Goal: Information Seeking & Learning: Learn about a topic

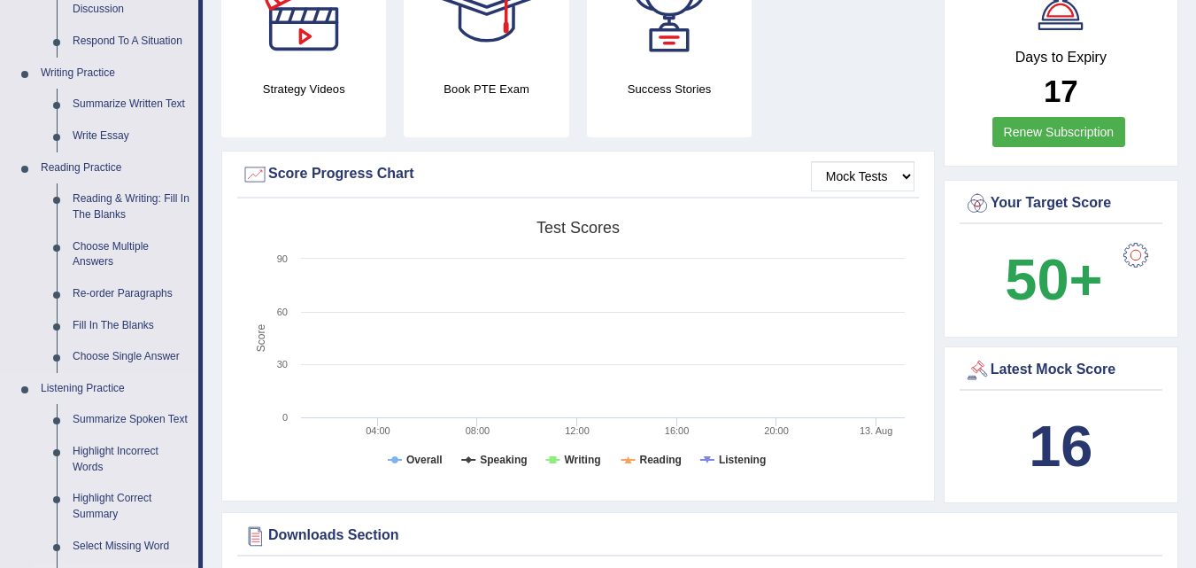
scroll to position [362, 0]
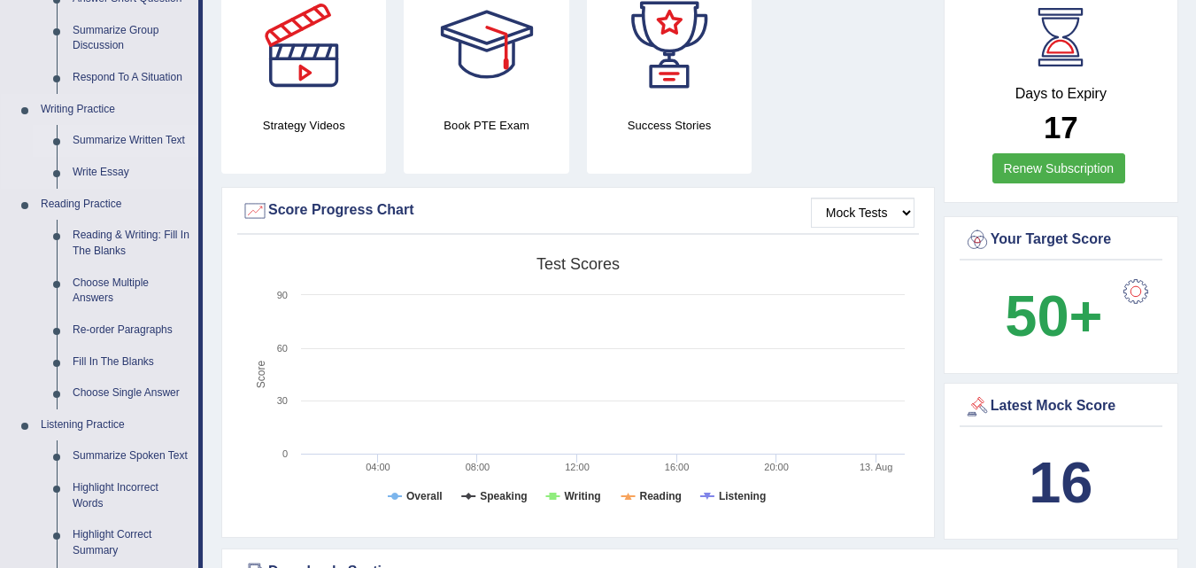
click at [127, 140] on link "Summarize Written Text" at bounding box center [132, 141] width 134 height 32
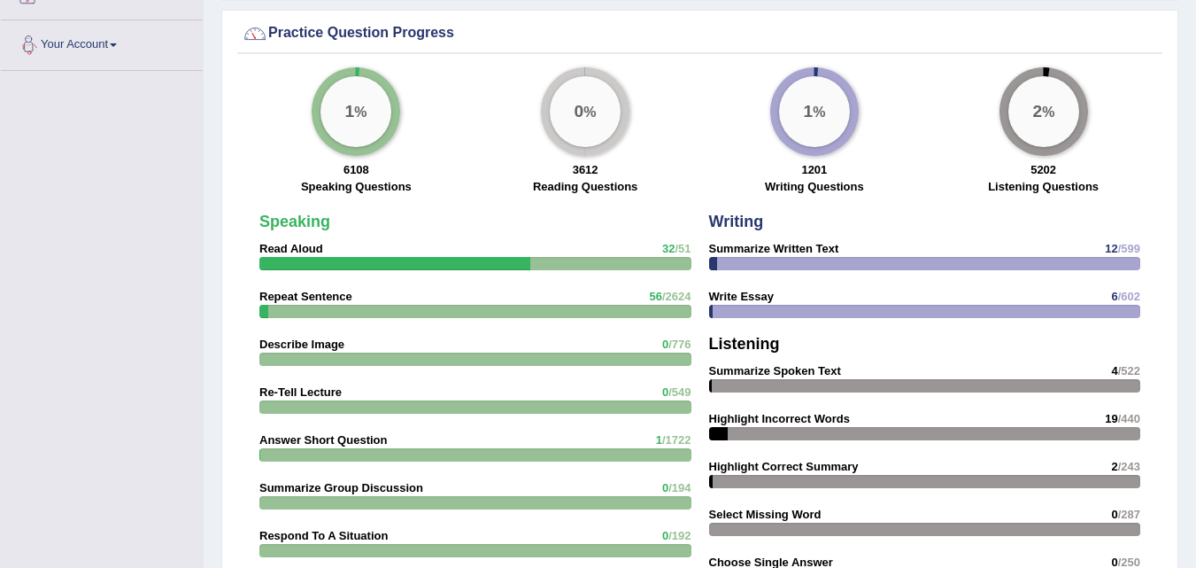
scroll to position [1307, 0]
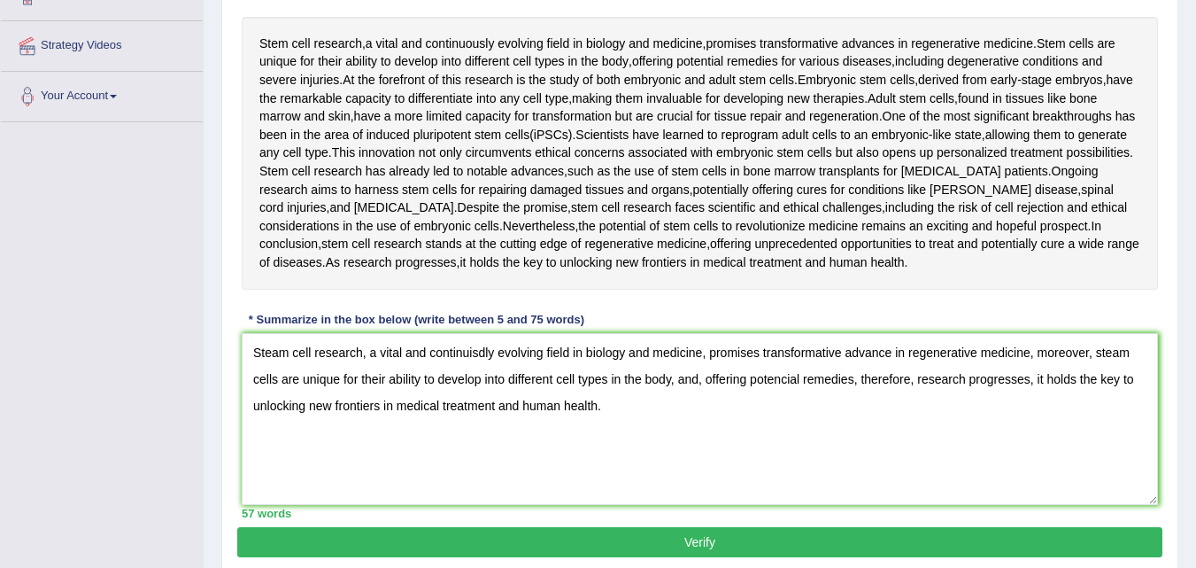
type textarea "Steam cell research, a vital and continuisdly evolving field in biology and med…"
click at [348, 543] on button "Verify" at bounding box center [699, 542] width 925 height 30
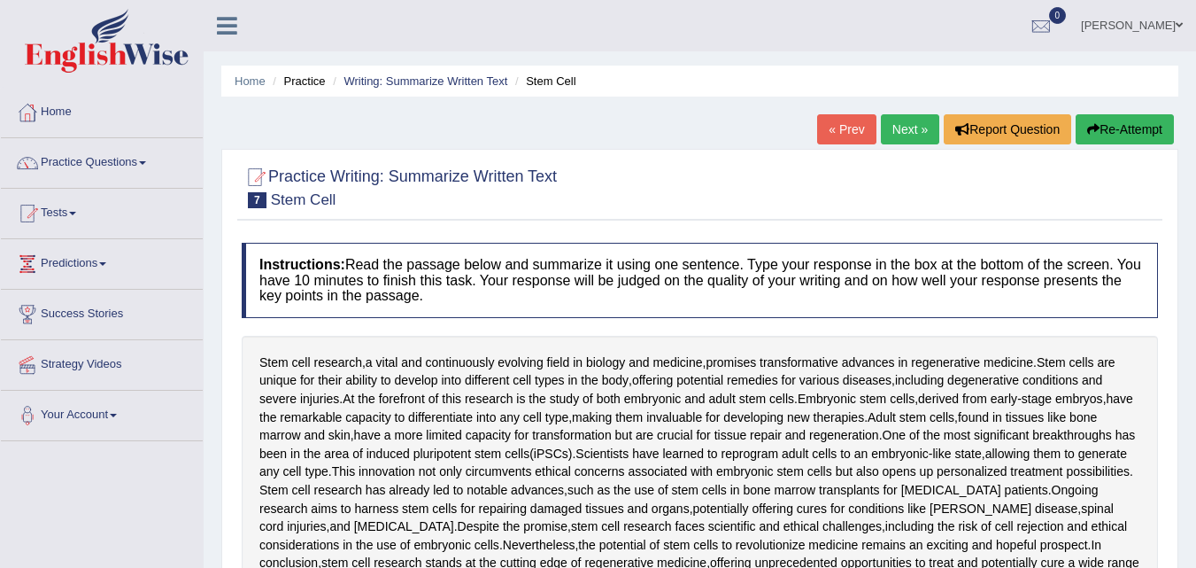
click at [901, 128] on link "Next »" at bounding box center [910, 129] width 58 height 30
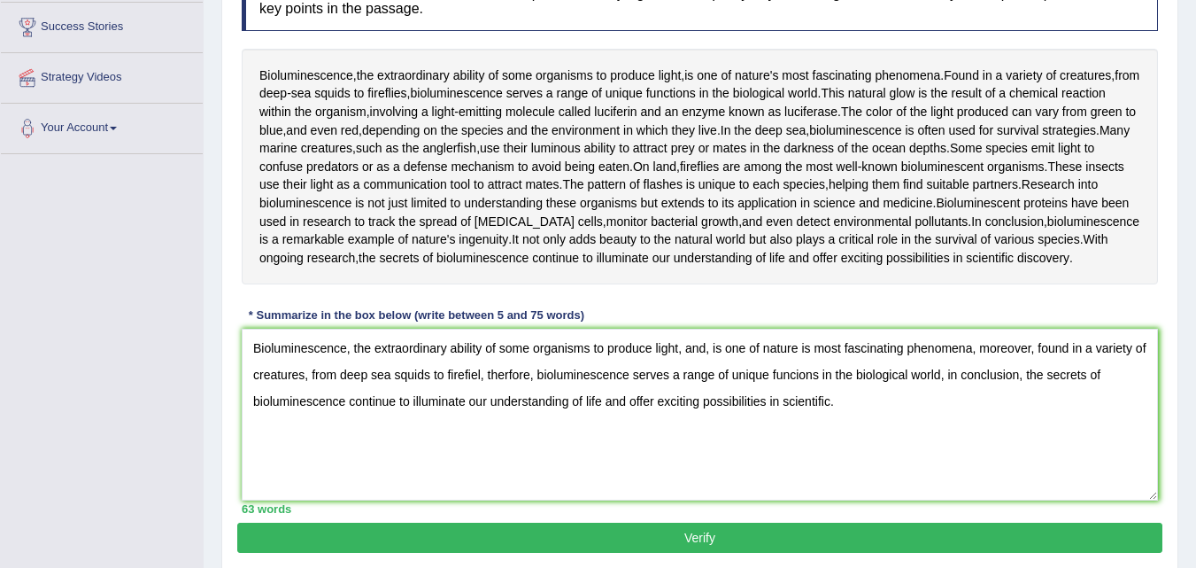
click at [418, 479] on textarea "Bioluminescence, the extraordinary ability of some organisms to produce light, …" at bounding box center [700, 415] width 916 height 172
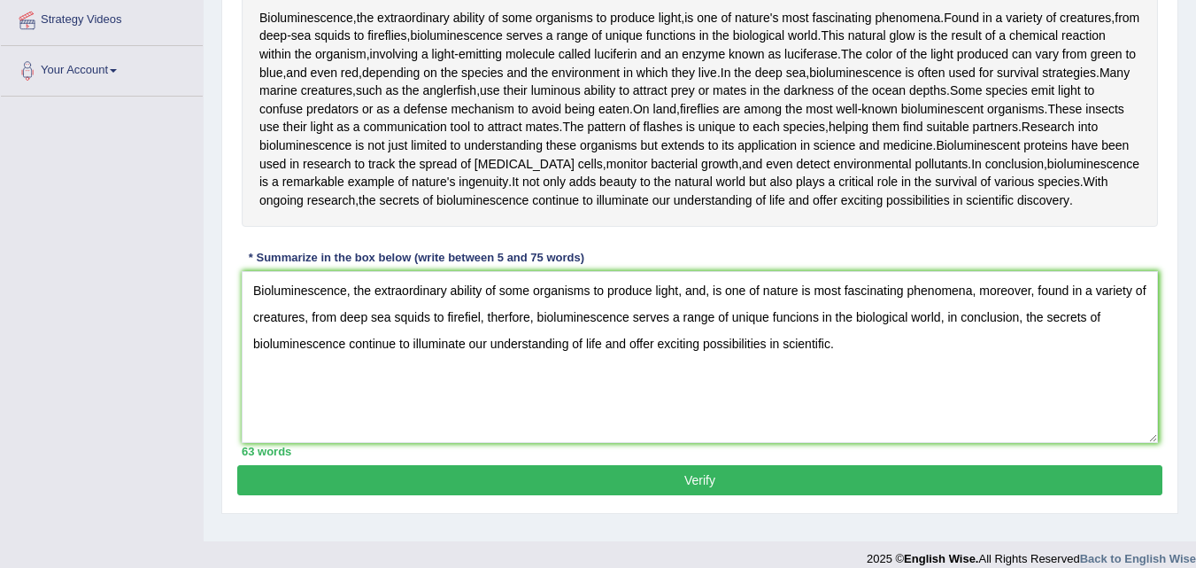
scroll to position [367, 0]
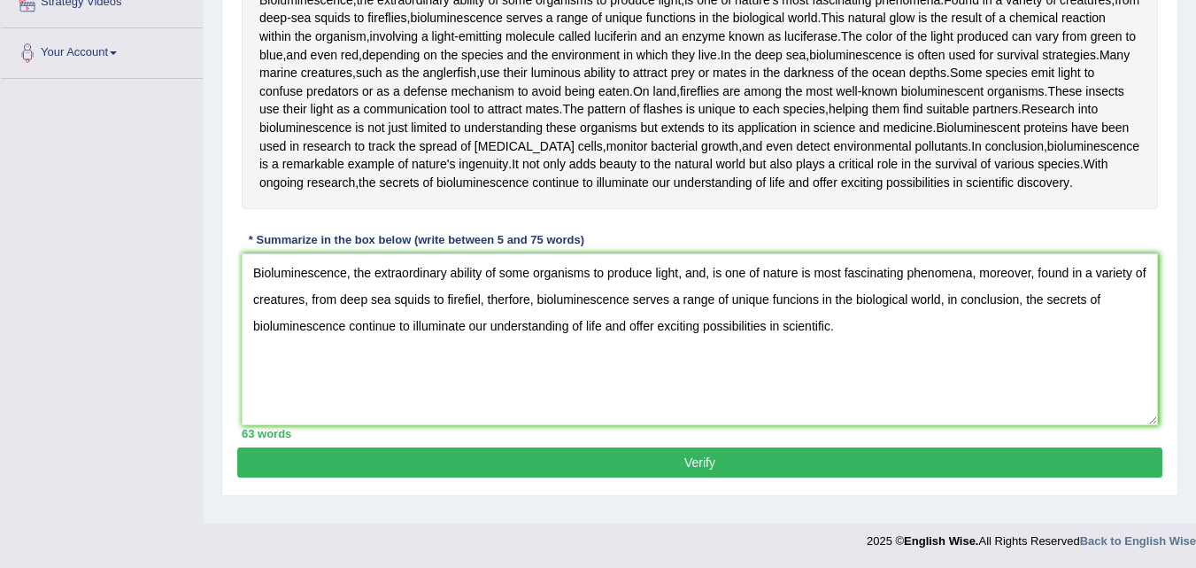
type textarea "Bioluminescence, the extraordinary ability of some organisms to produce light, …"
click at [430, 471] on button "Verify" at bounding box center [699, 462] width 925 height 30
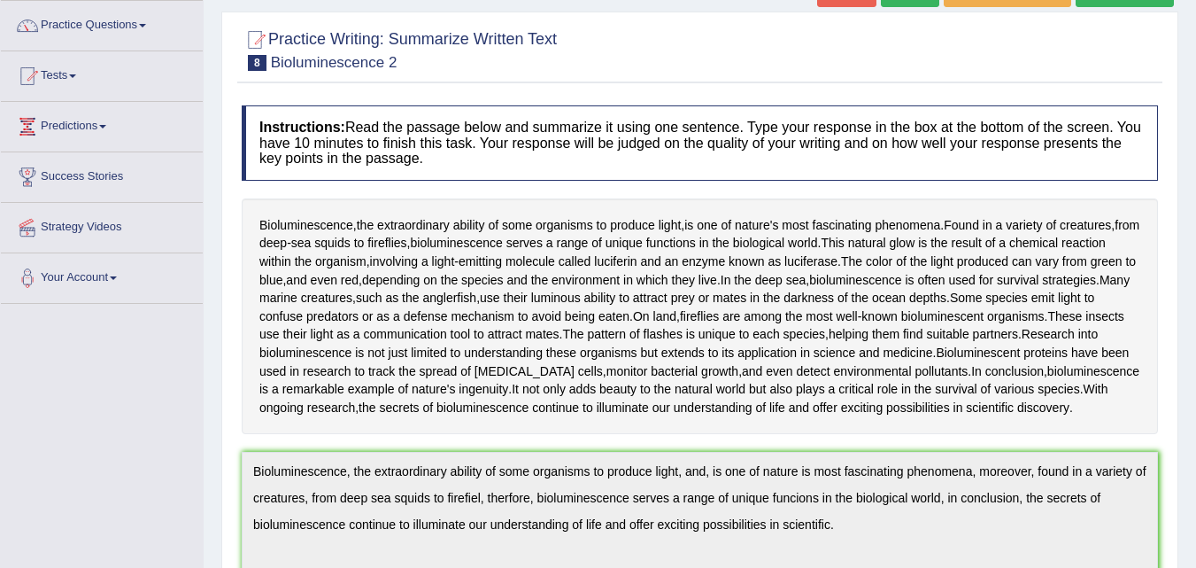
scroll to position [124, 0]
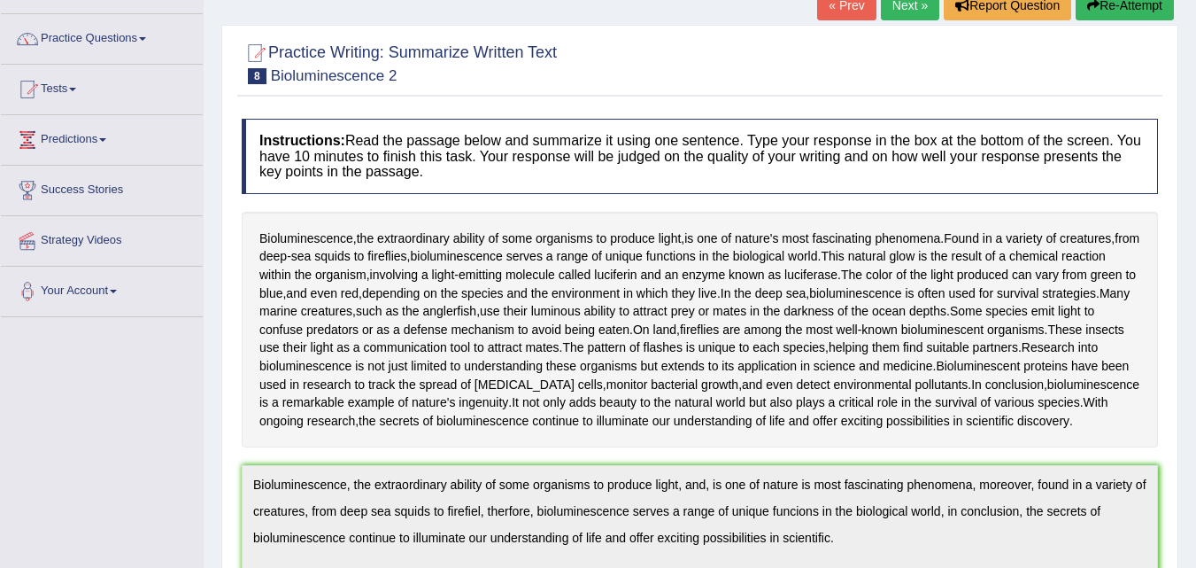
click at [1099, 7] on button "Re-Attempt" at bounding box center [1125, 5] width 98 height 30
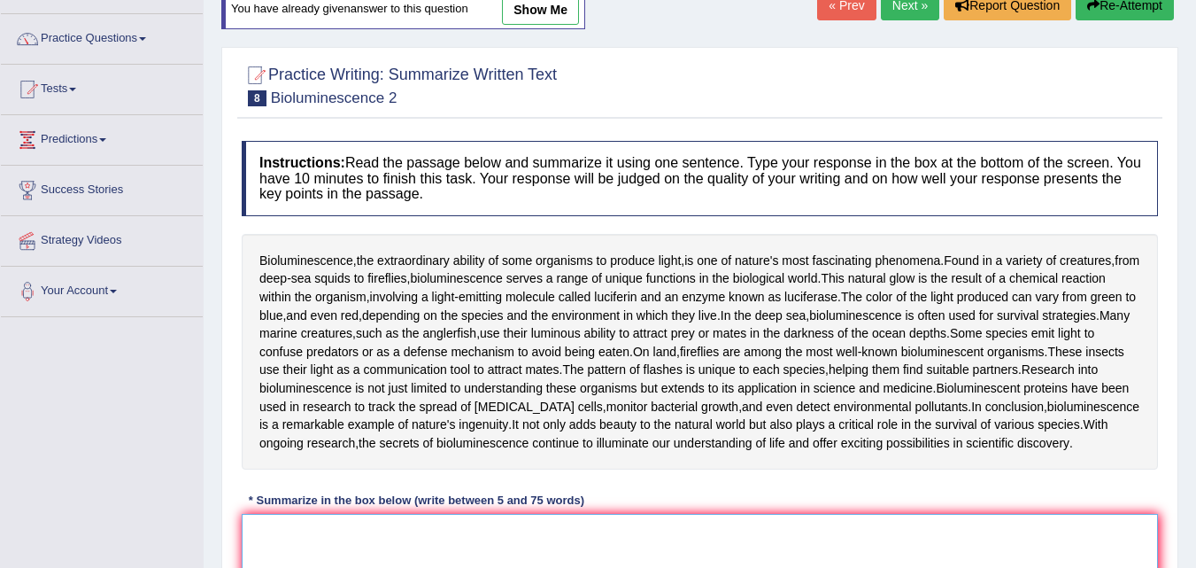
paste textarea "ioluminescence, the extraordinary ability of some organisms to produce light, a…"
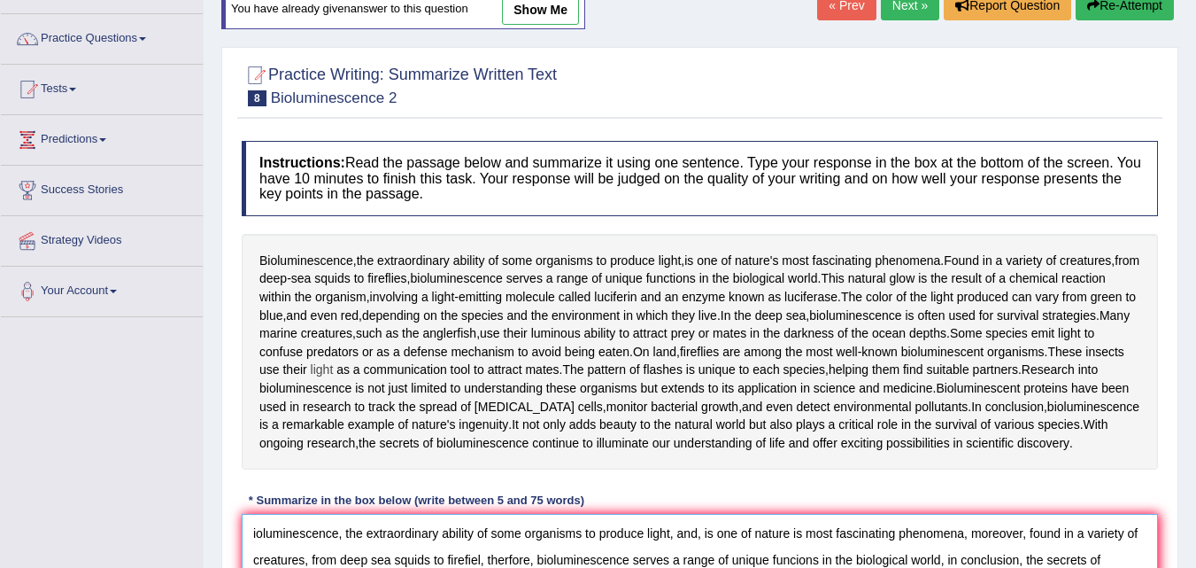
scroll to position [168, 0]
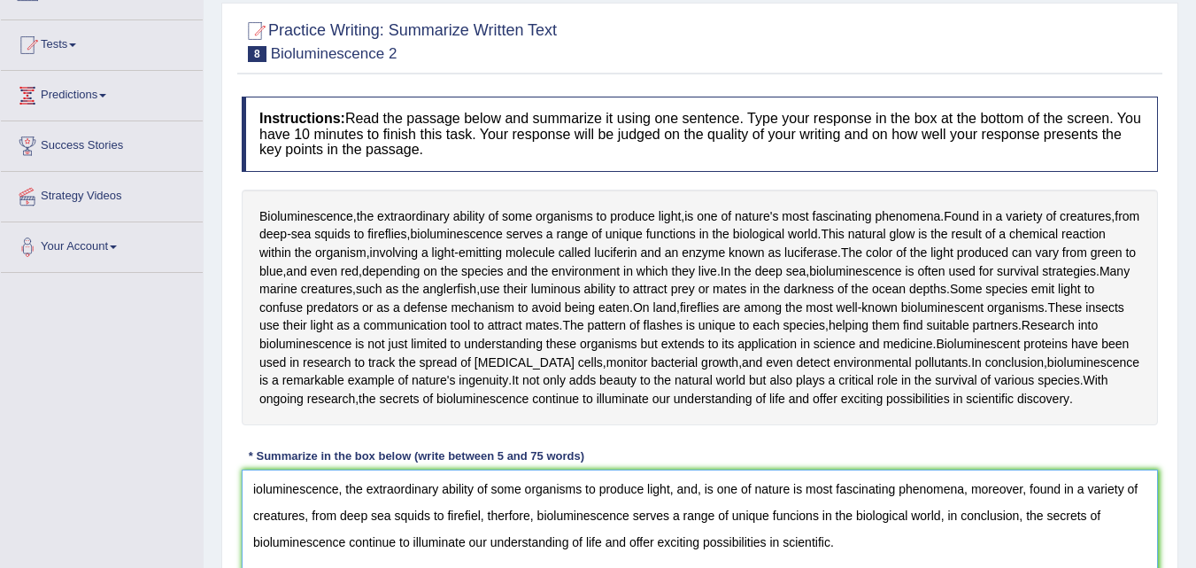
click at [252, 506] on textarea "ioluminescence, the extraordinary ability of some organisms to produce light, a…" at bounding box center [700, 555] width 916 height 172
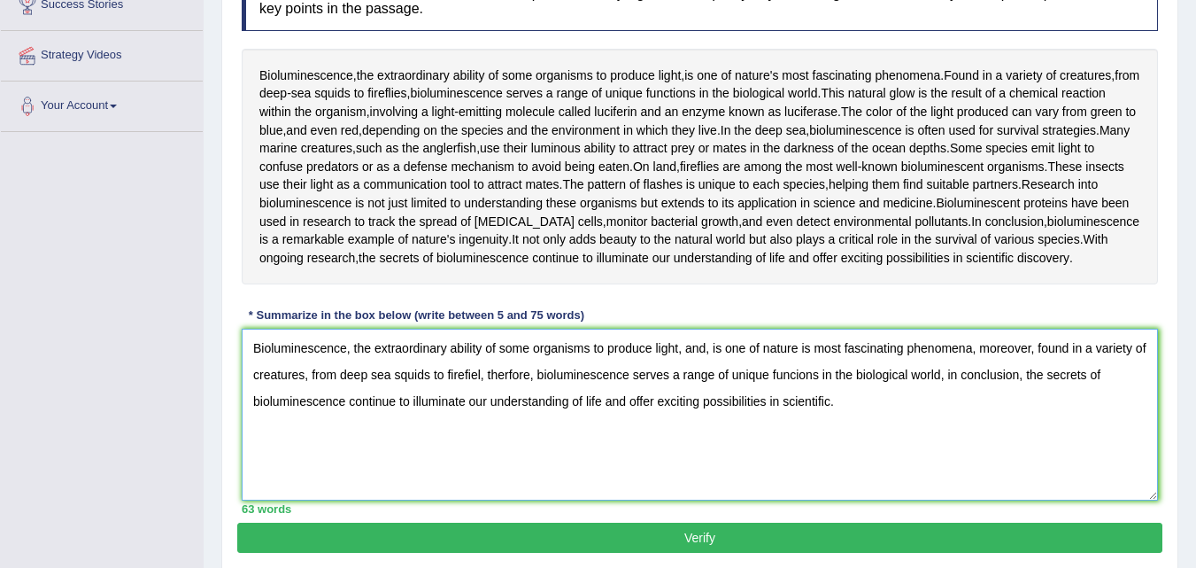
scroll to position [314, 0]
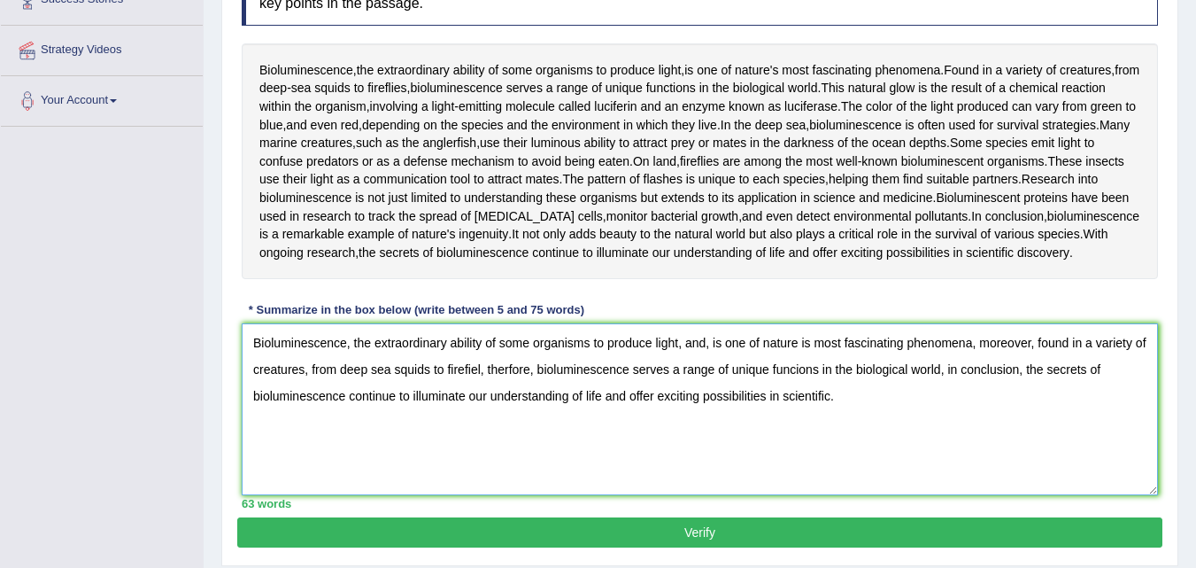
click at [356, 349] on textarea "Bioluminescence, the extraordinary ability of some organisms to produce light, …" at bounding box center [700, 409] width 916 height 172
drag, startPoint x: 499, startPoint y: 359, endPoint x: 566, endPoint y: 473, distance: 131.4
click at [566, 473] on textarea "Bioluminescence, the extraordinary ability of some organisms to produce light, …" at bounding box center [700, 409] width 916 height 172
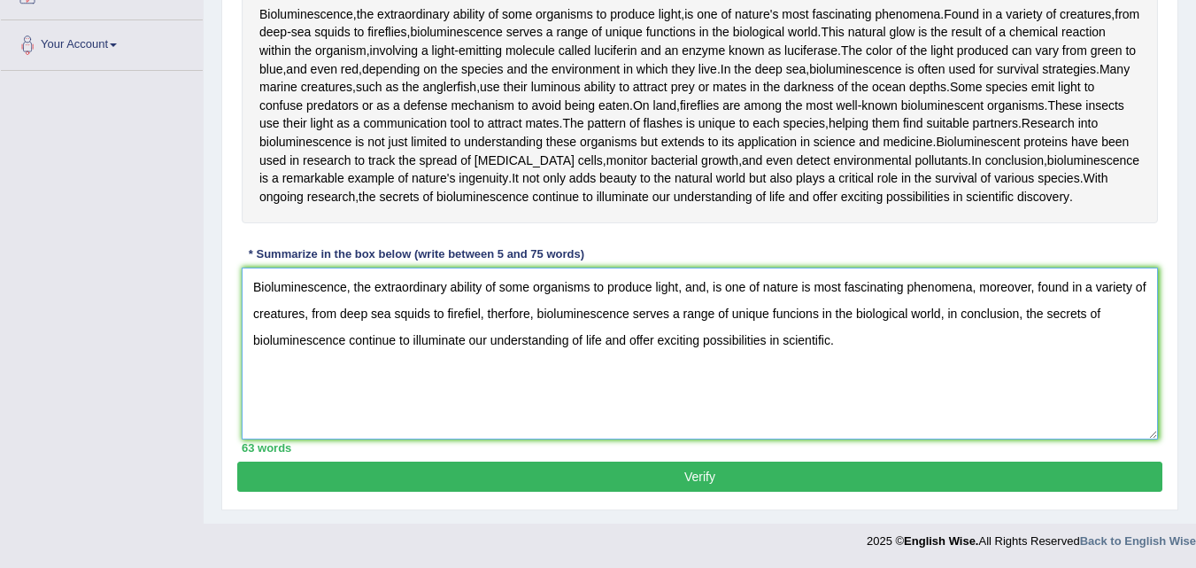
scroll to position [389, 0]
click at [841, 284] on textarea "Bioluminescence, the extraordinary ability of some organisms to produce light, …" at bounding box center [700, 353] width 916 height 172
type textarea "Bioluminescence, the extraordinary ability of some organisms to produce light, …"
click at [796, 471] on button "Verify" at bounding box center [699, 476] width 925 height 30
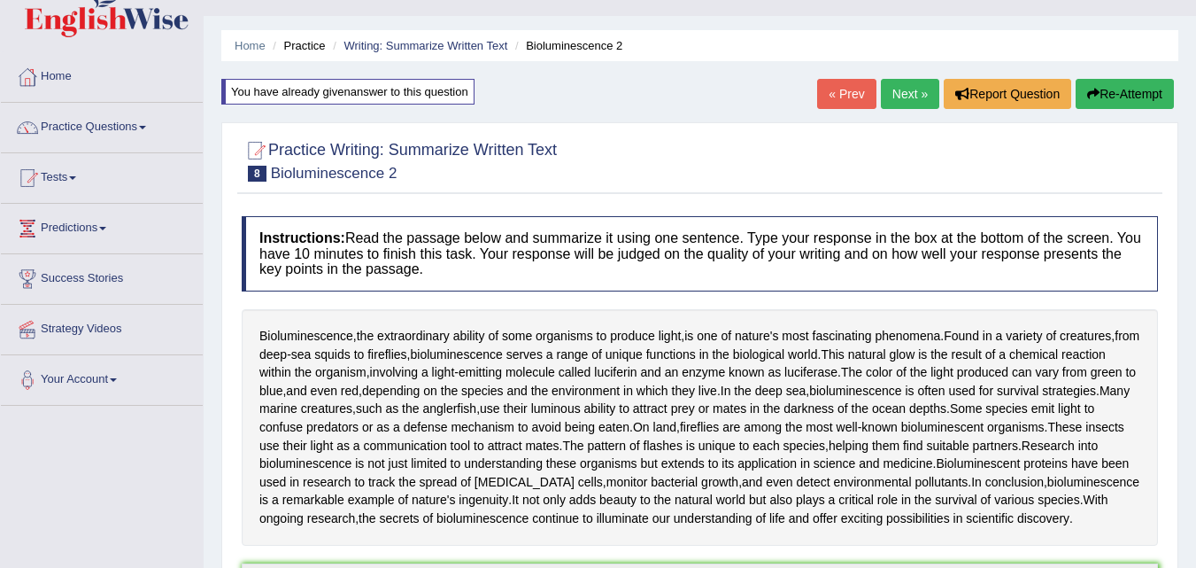
scroll to position [14, 0]
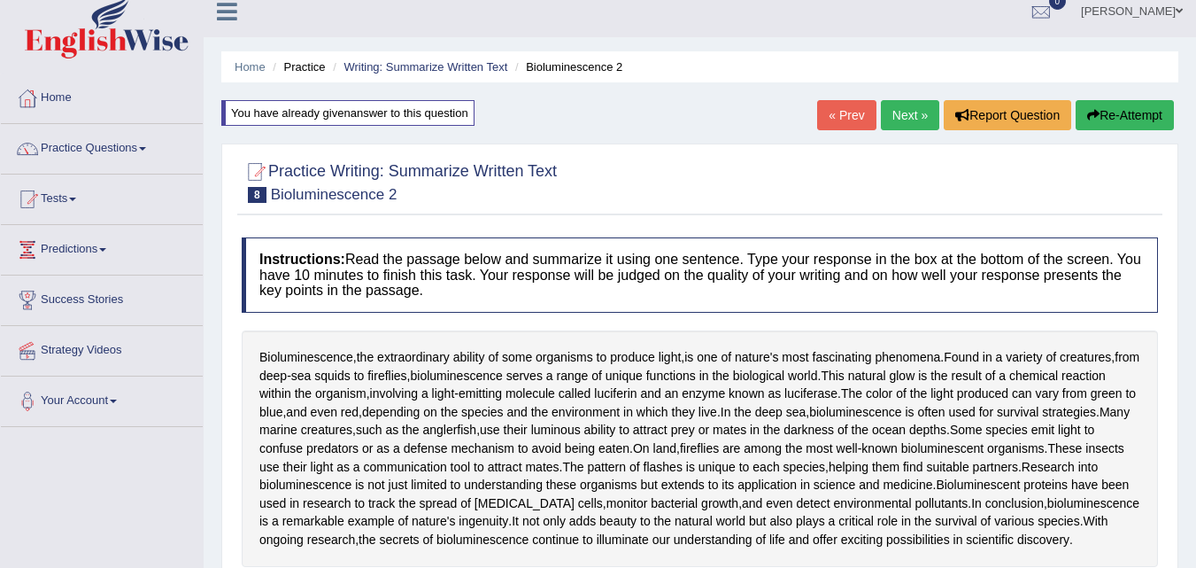
click at [900, 113] on link "Next »" at bounding box center [910, 115] width 58 height 30
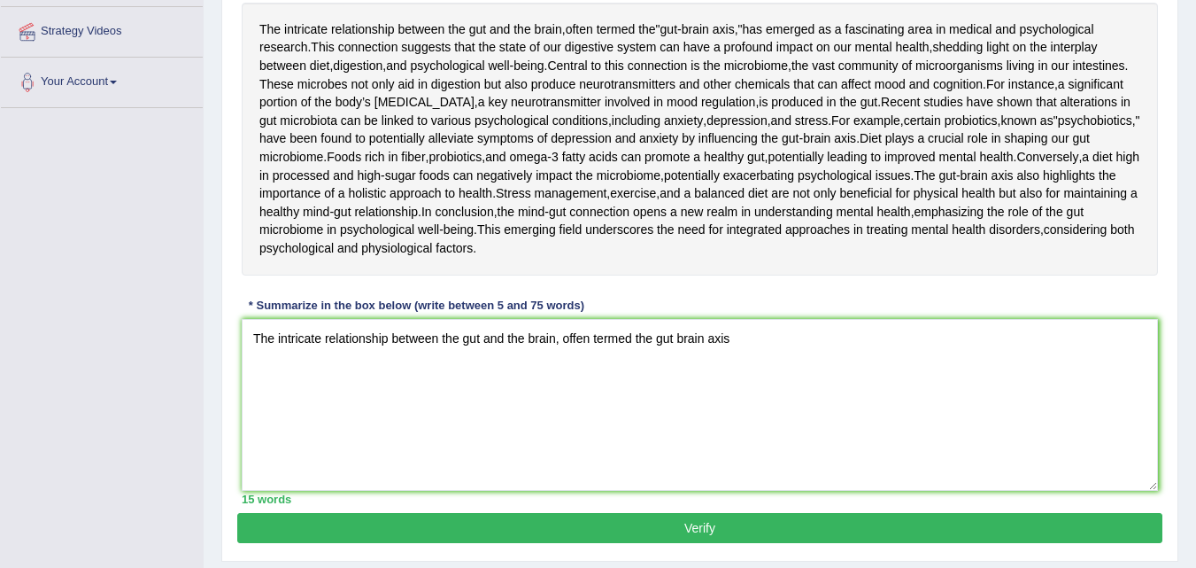
click at [738, 491] on textarea "The intricate relationship between the gut and the brain, offen termed the gut …" at bounding box center [700, 405] width 916 height 172
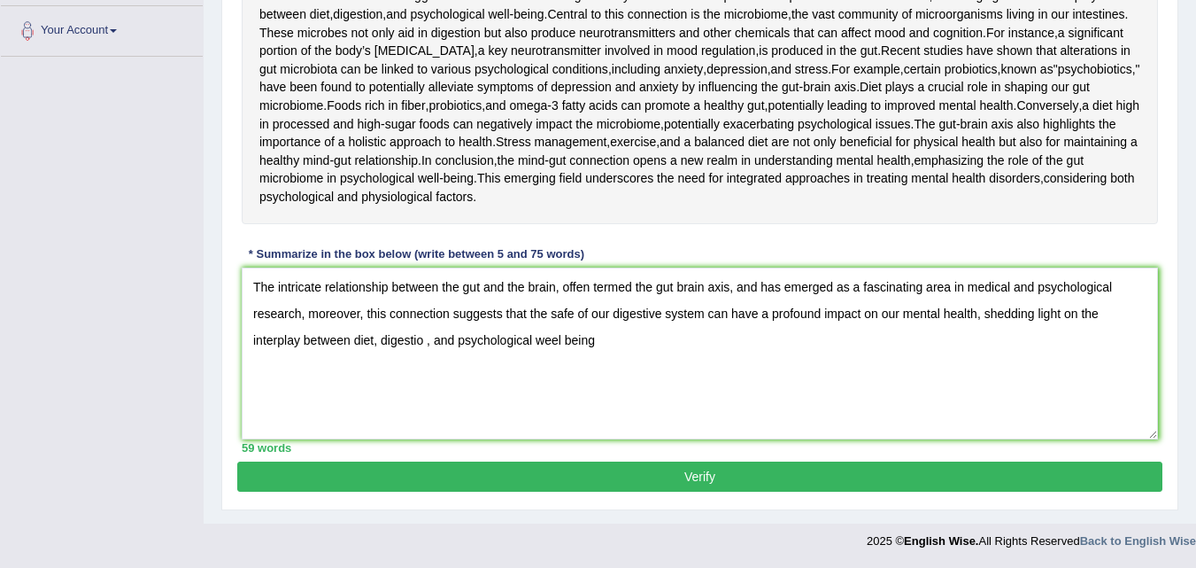
scroll to position [468, 0]
type textarea "The intricate relationship between the gut and the brain, offen termed the gut …"
click at [749, 491] on button "Verify" at bounding box center [699, 476] width 925 height 30
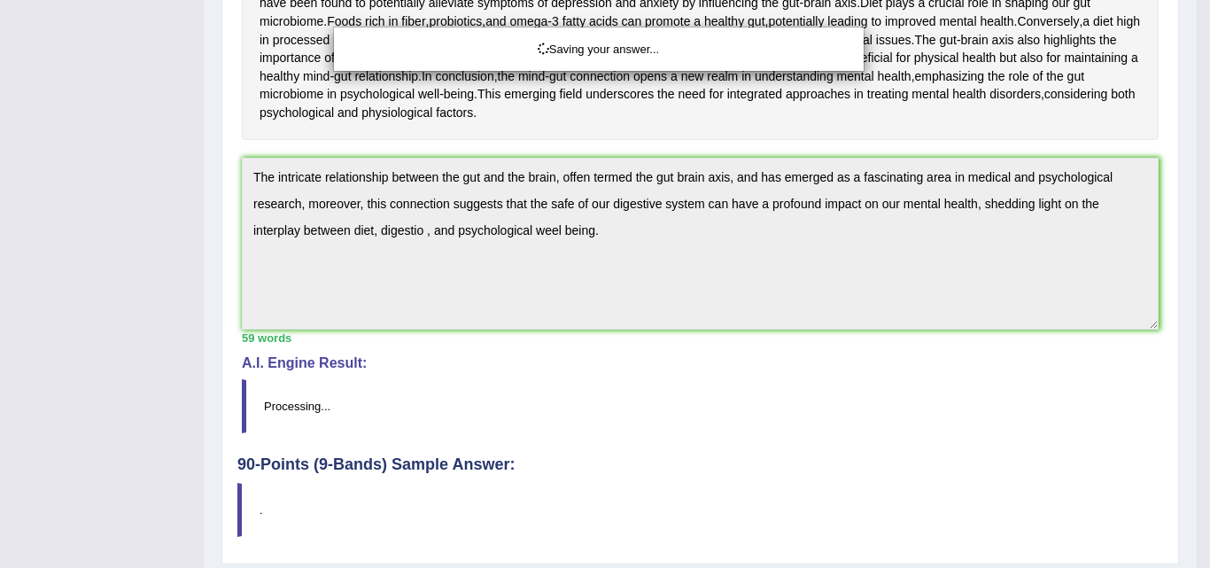
click at [749, 567] on div "Saving your answer..." at bounding box center [605, 284] width 1210 height 568
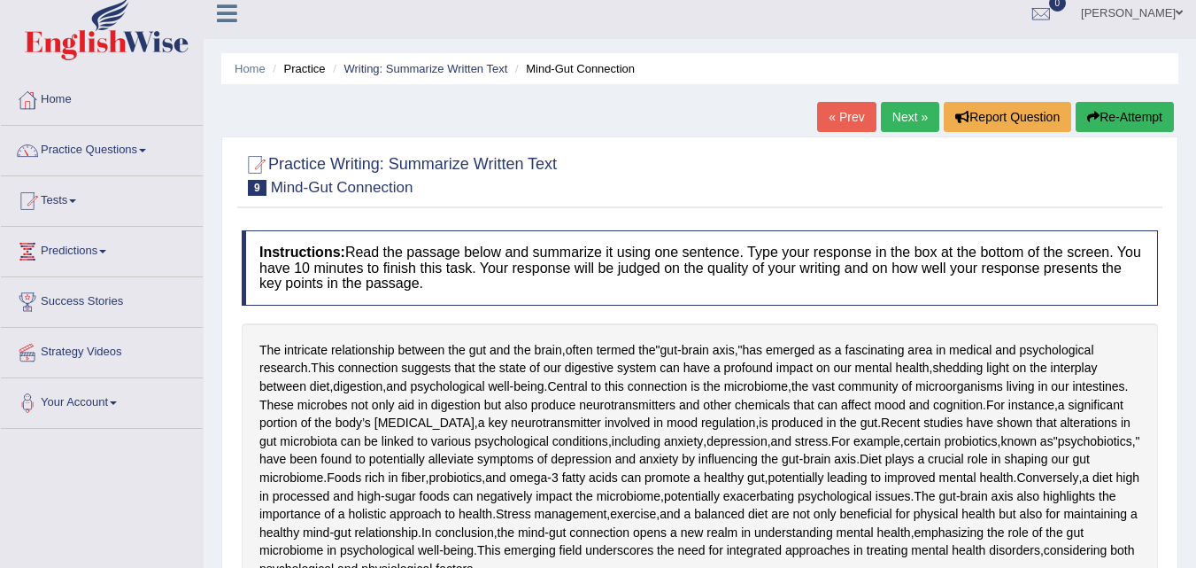
scroll to position [0, 0]
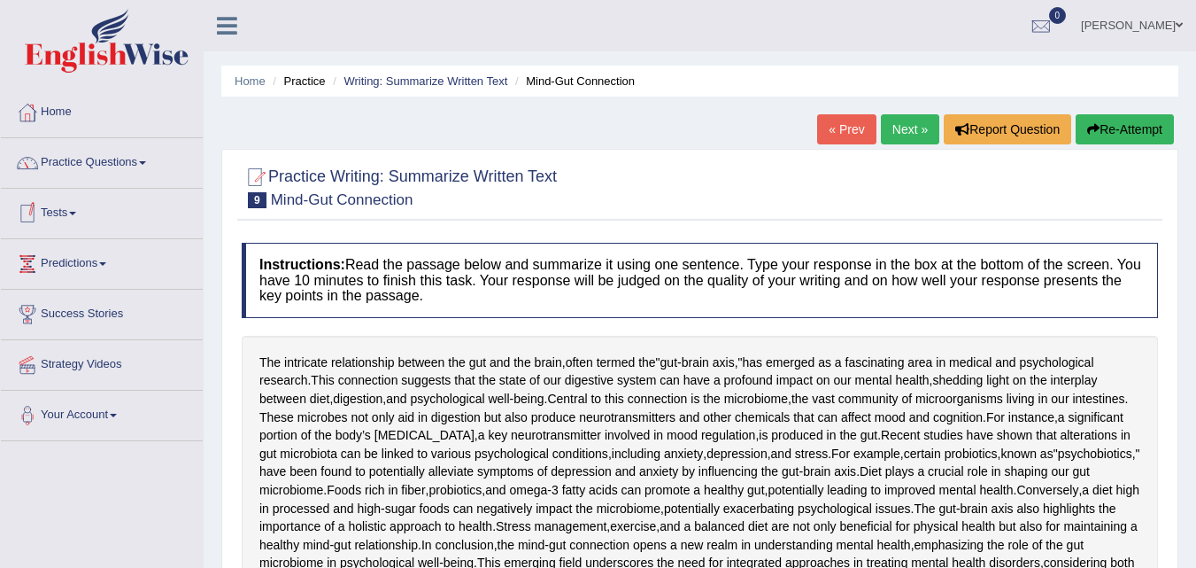
click at [113, 168] on link "Practice Questions" at bounding box center [102, 160] width 202 height 44
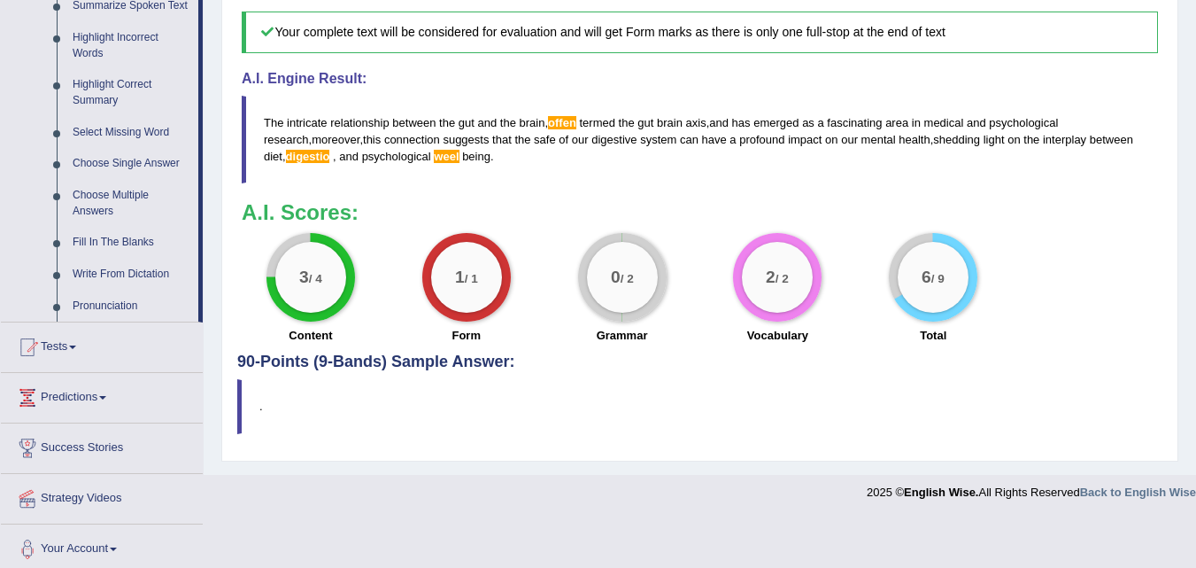
scroll to position [811, 0]
click at [88, 267] on link "Write From Dictation" at bounding box center [132, 275] width 134 height 32
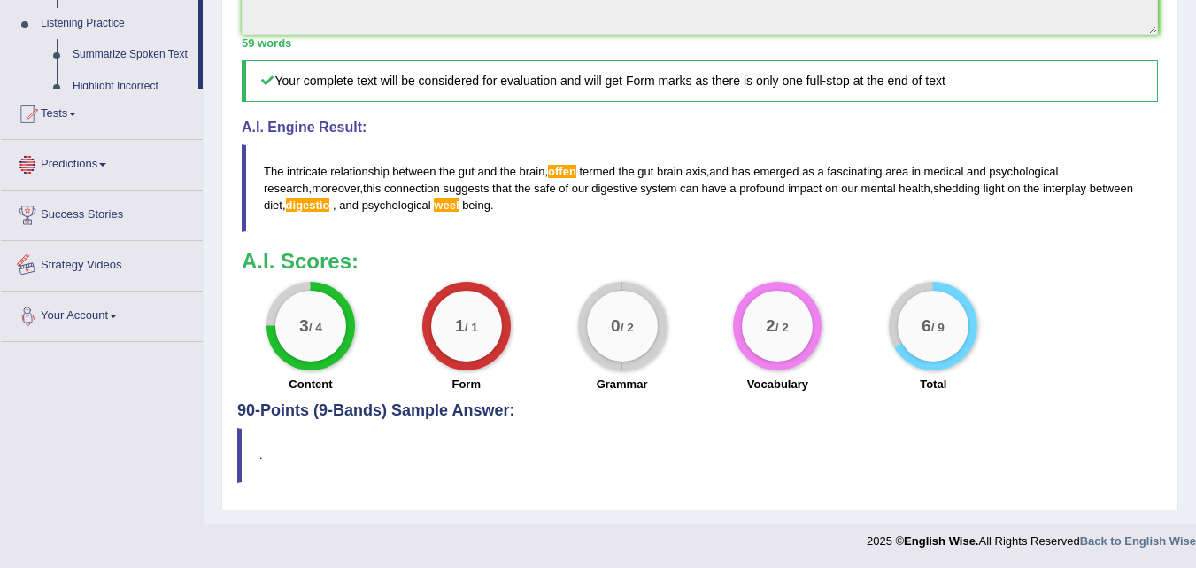
scroll to position [927, 0]
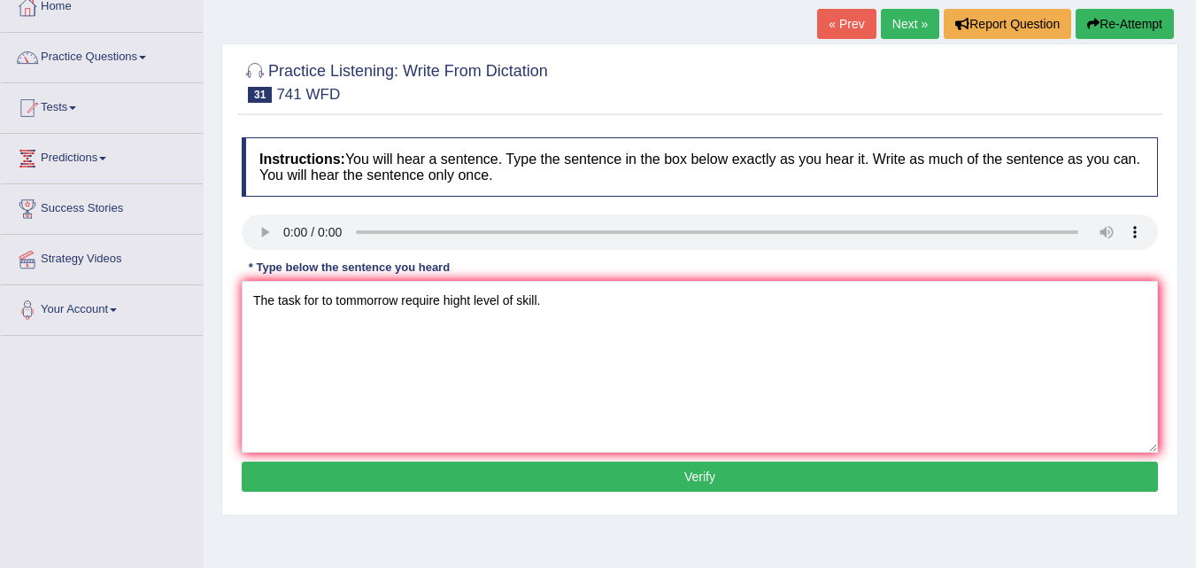
scroll to position [145, 0]
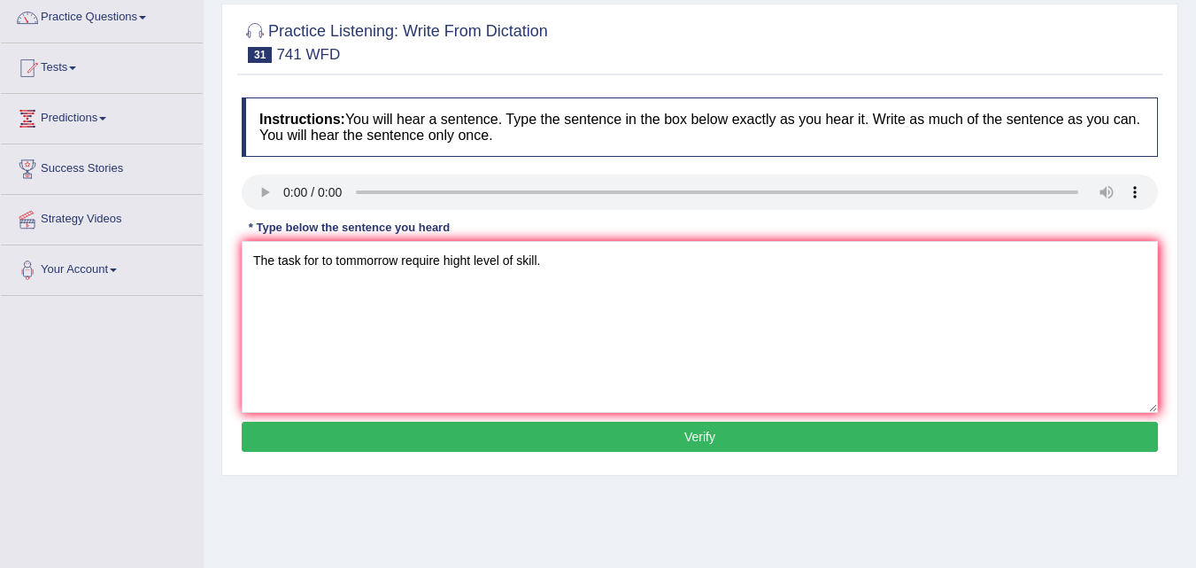
type textarea "The task for to tommorrow require hight level of skill."
click at [290, 438] on button "Verify" at bounding box center [700, 436] width 916 height 30
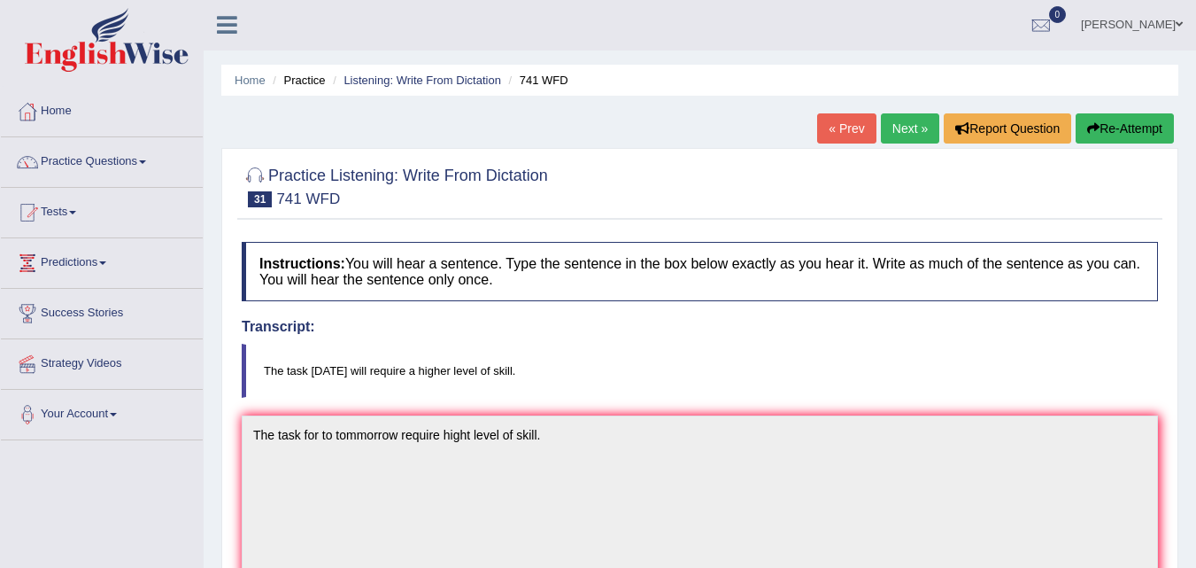
scroll to position [0, 0]
click at [887, 122] on link "Next »" at bounding box center [910, 129] width 58 height 30
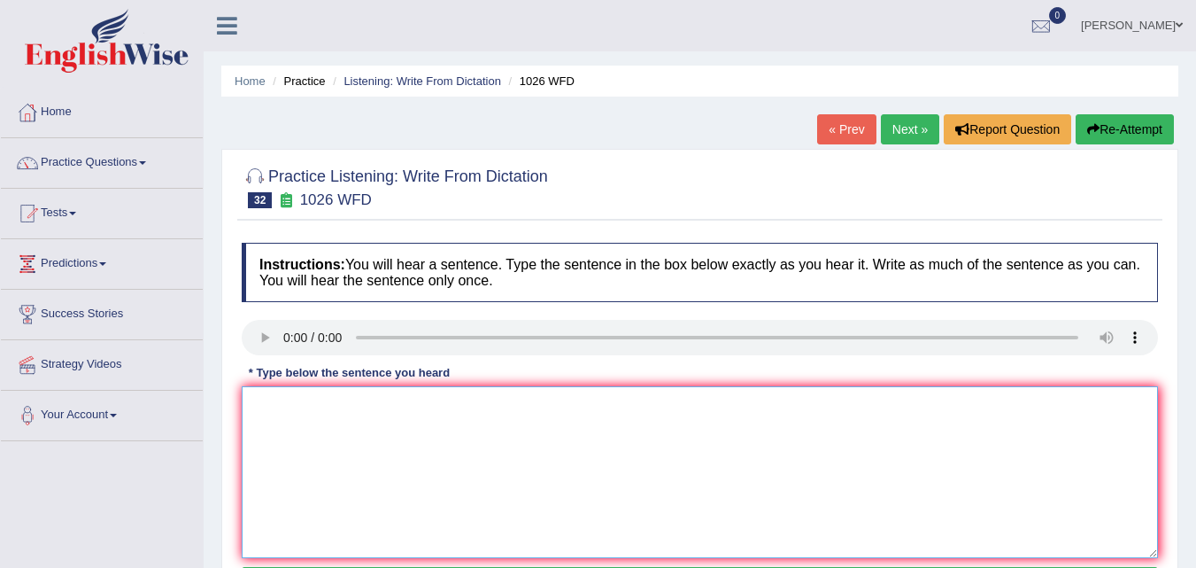
click at [291, 448] on textarea at bounding box center [700, 472] width 916 height 172
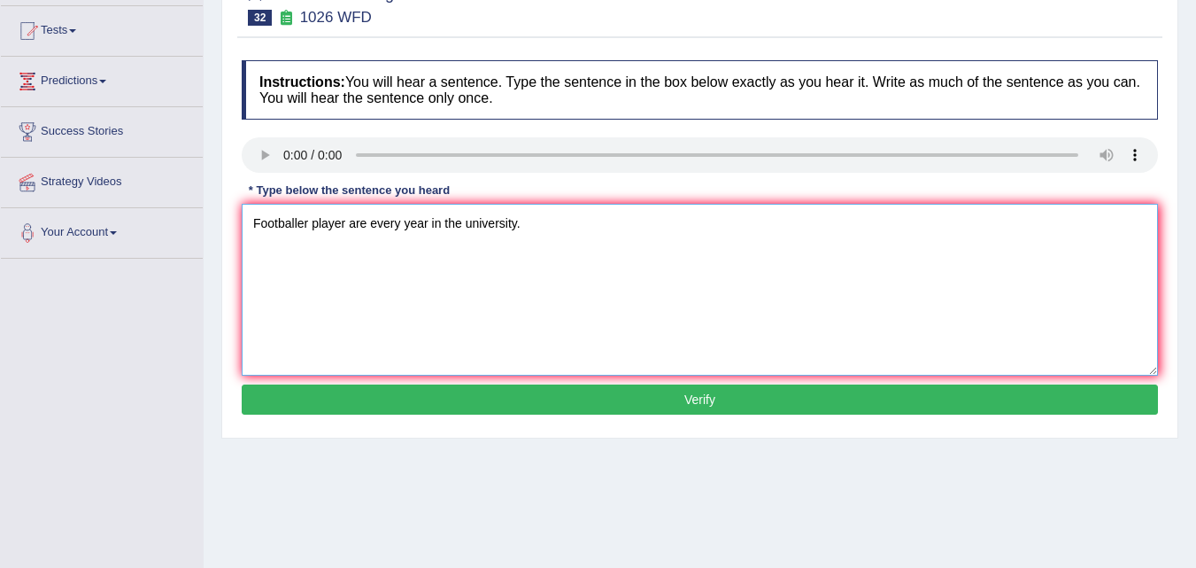
scroll to position [188, 0]
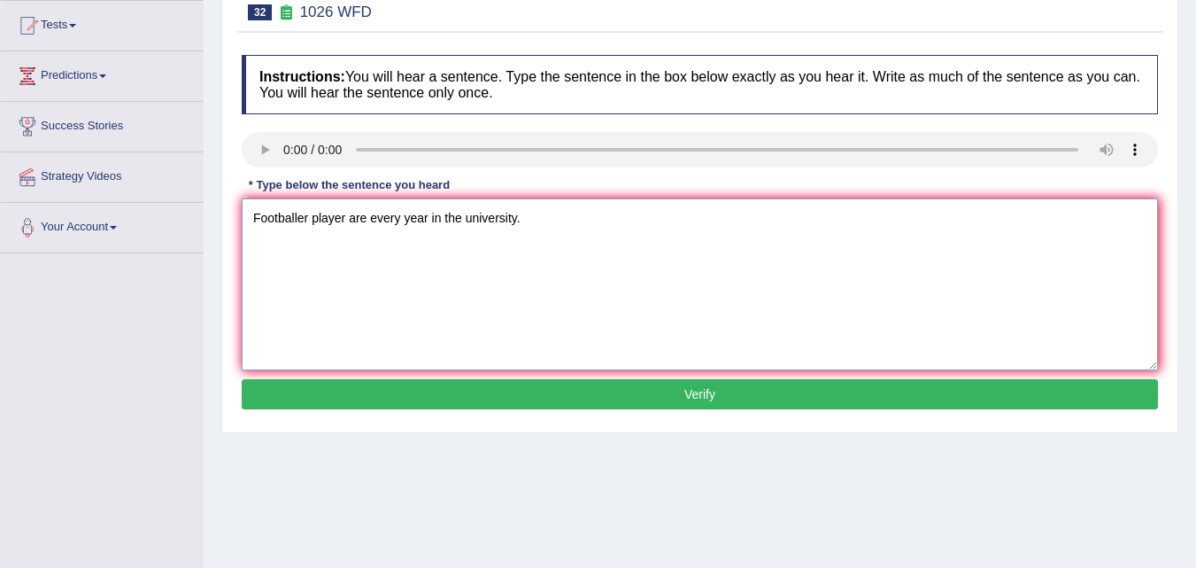
type textarea "Footballer player are every year in the university."
click at [314, 401] on button "Verify" at bounding box center [700, 394] width 916 height 30
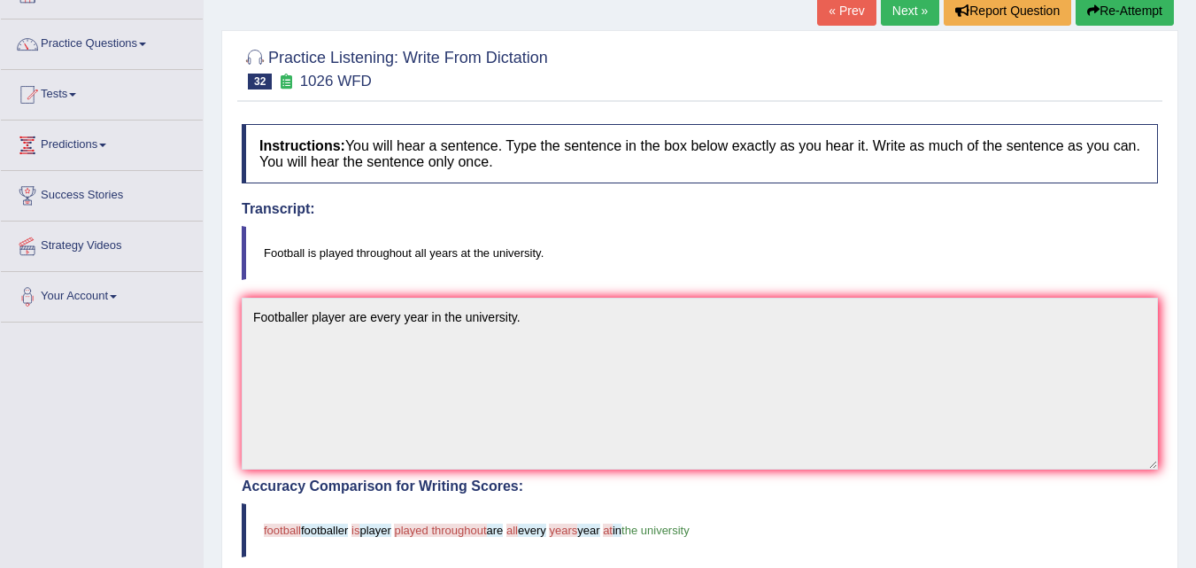
scroll to position [118, 0]
click at [1076, 12] on button "Re-Attempt" at bounding box center [1125, 11] width 98 height 30
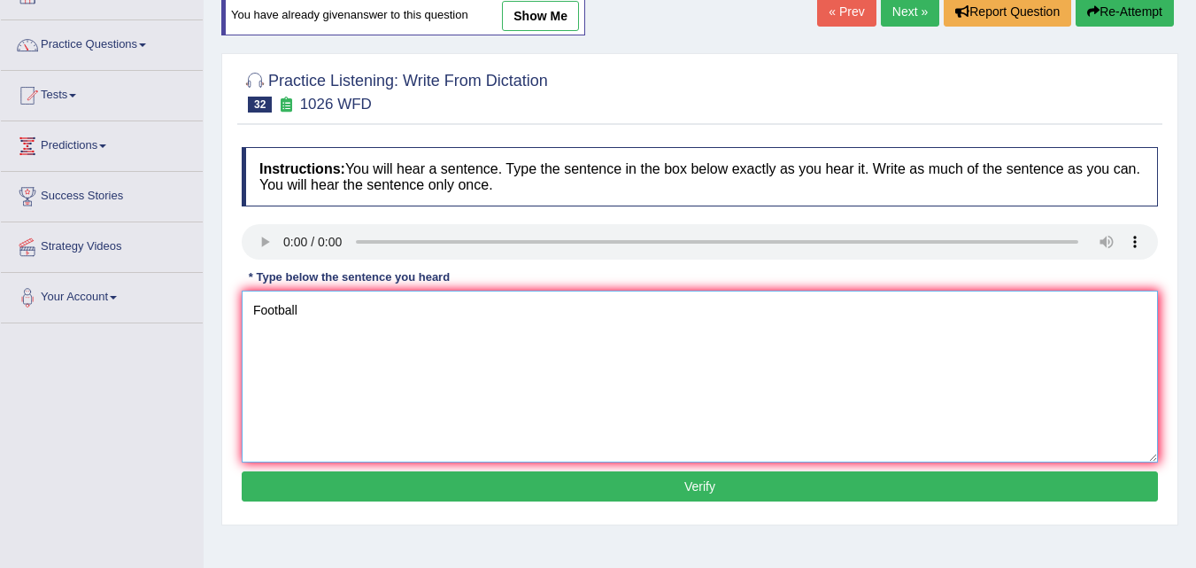
click at [321, 302] on textarea "Football" at bounding box center [700, 376] width 916 height 172
type textarea "Football is palyed all the years at the university."
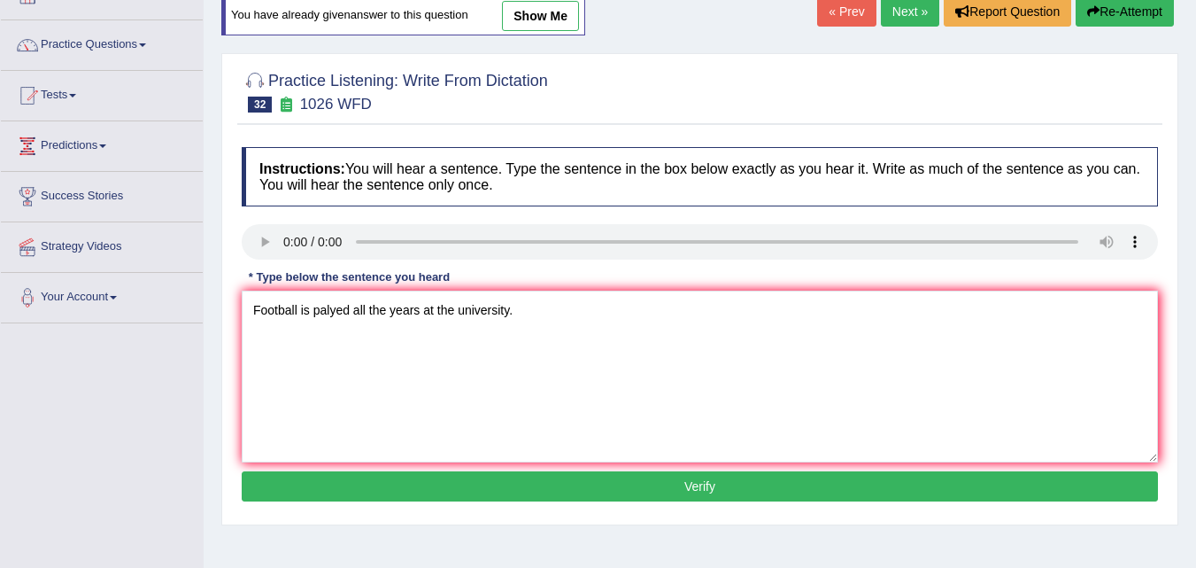
click at [381, 495] on button "Verify" at bounding box center [700, 486] width 916 height 30
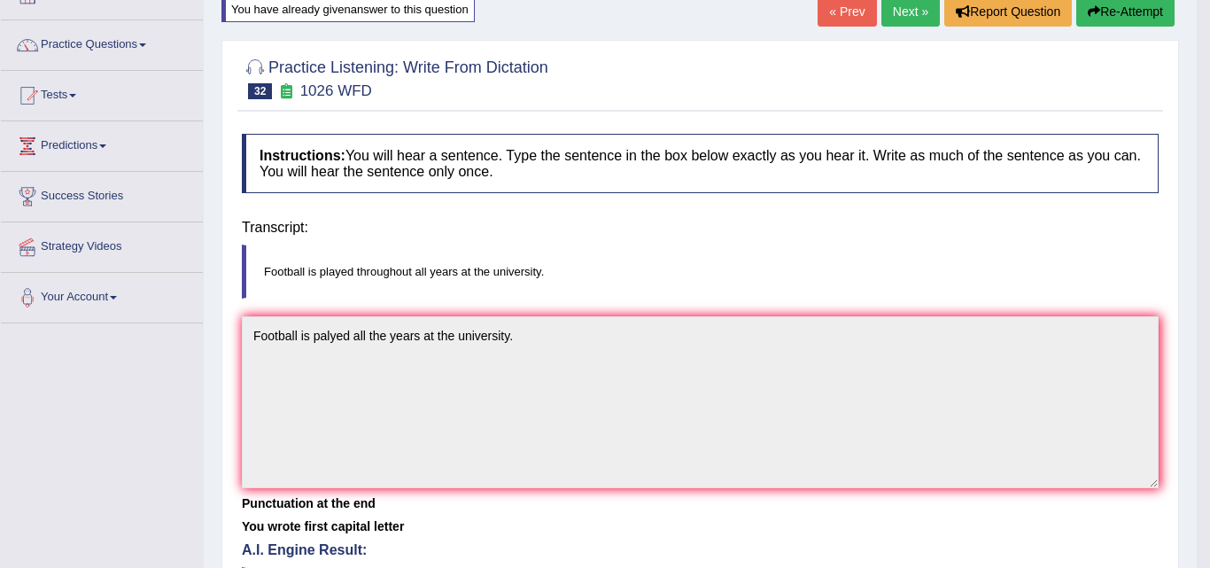
click at [381, 450] on body "Toggle navigation Home Practice Questions Speaking Practice Read Aloud Repeat S…" at bounding box center [605, 166] width 1210 height 568
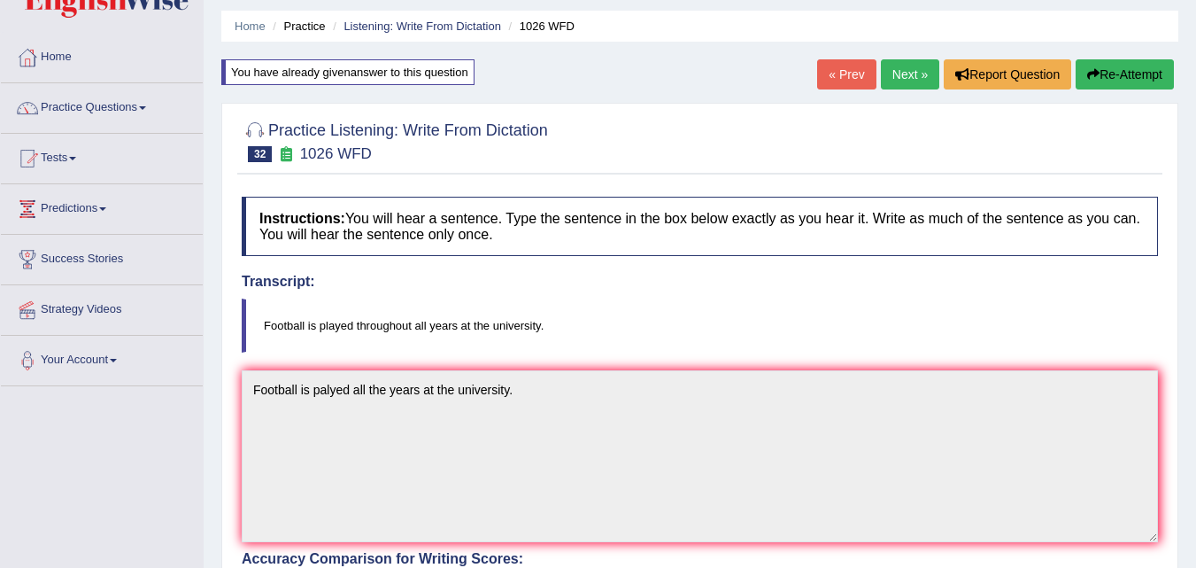
scroll to position [35, 0]
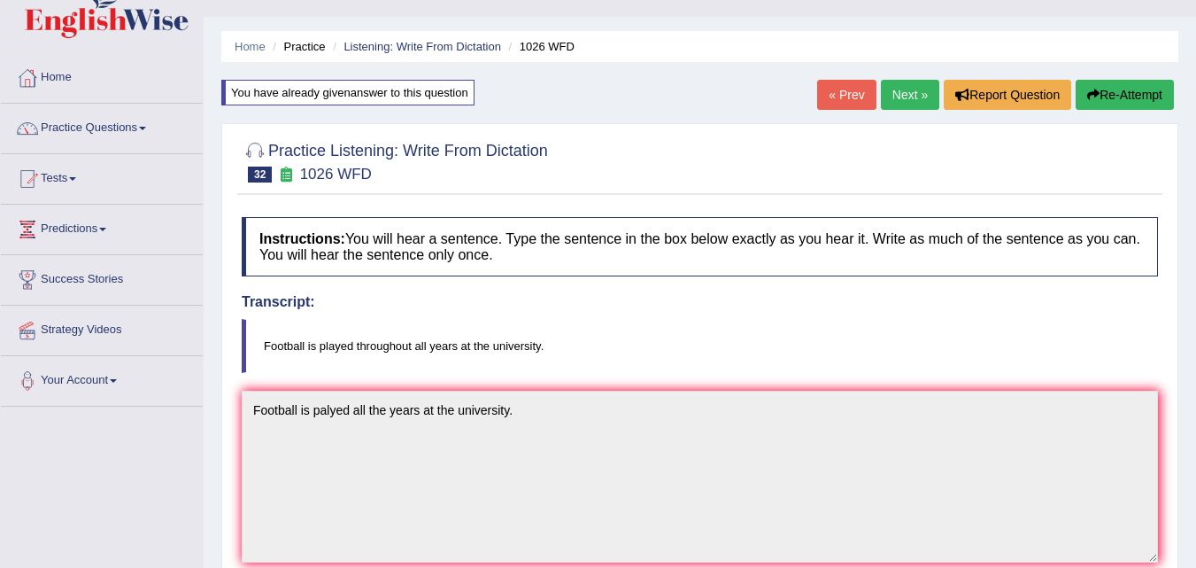
click at [905, 99] on link "Next »" at bounding box center [910, 95] width 58 height 30
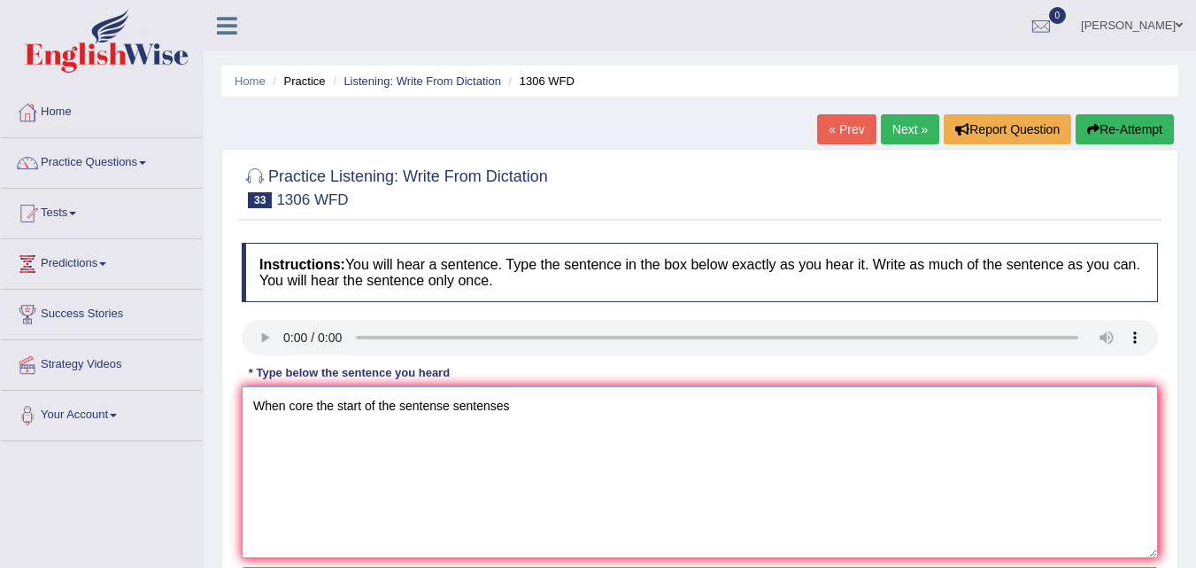
click at [362, 409] on textarea "When core the start of the sentense sentenses" at bounding box center [700, 472] width 916 height 172
click at [525, 408] on textarea "When core announce of the sentense sentenses" at bounding box center [700, 472] width 916 height 172
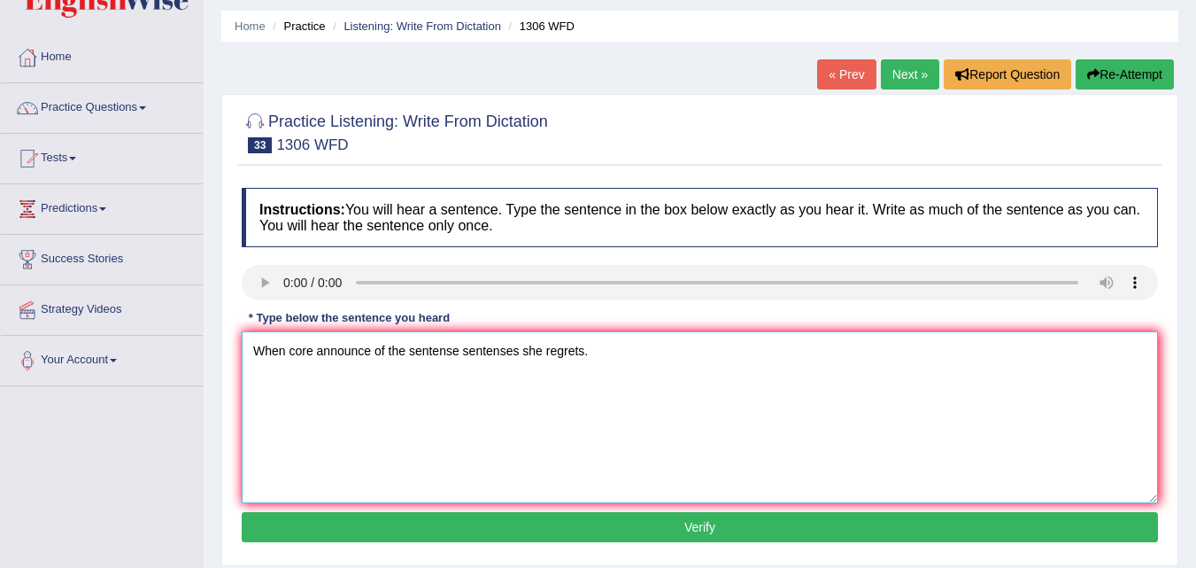
scroll to position [188, 0]
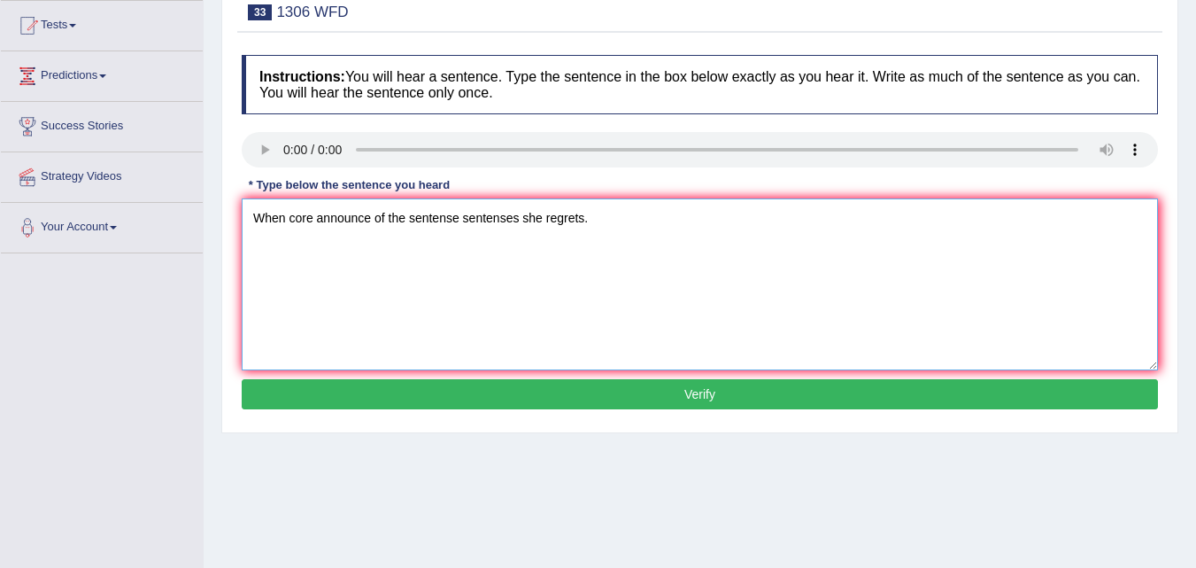
type textarea "When core announce of the sentense sentenses she regrets."
click at [522, 400] on button "Verify" at bounding box center [700, 394] width 916 height 30
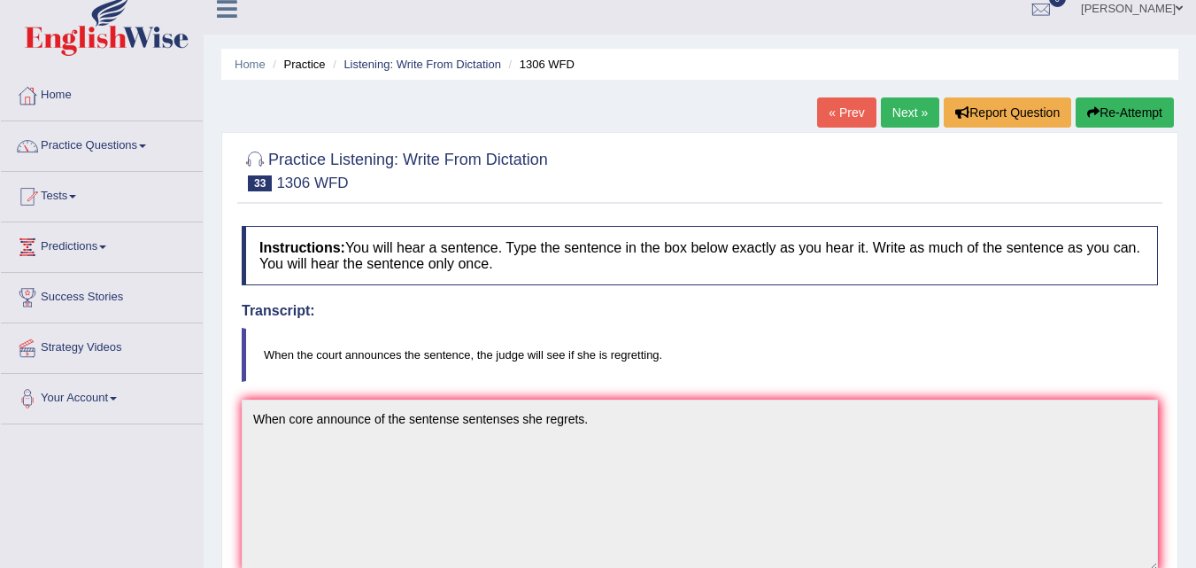
scroll to position [0, 0]
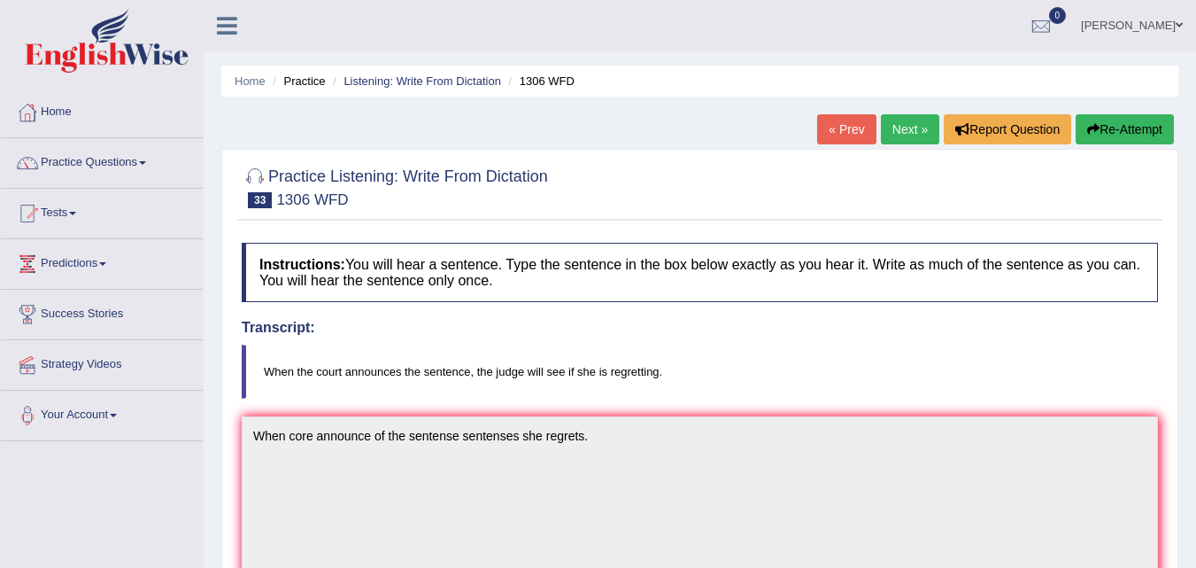
click at [893, 142] on link "Next »" at bounding box center [910, 129] width 58 height 30
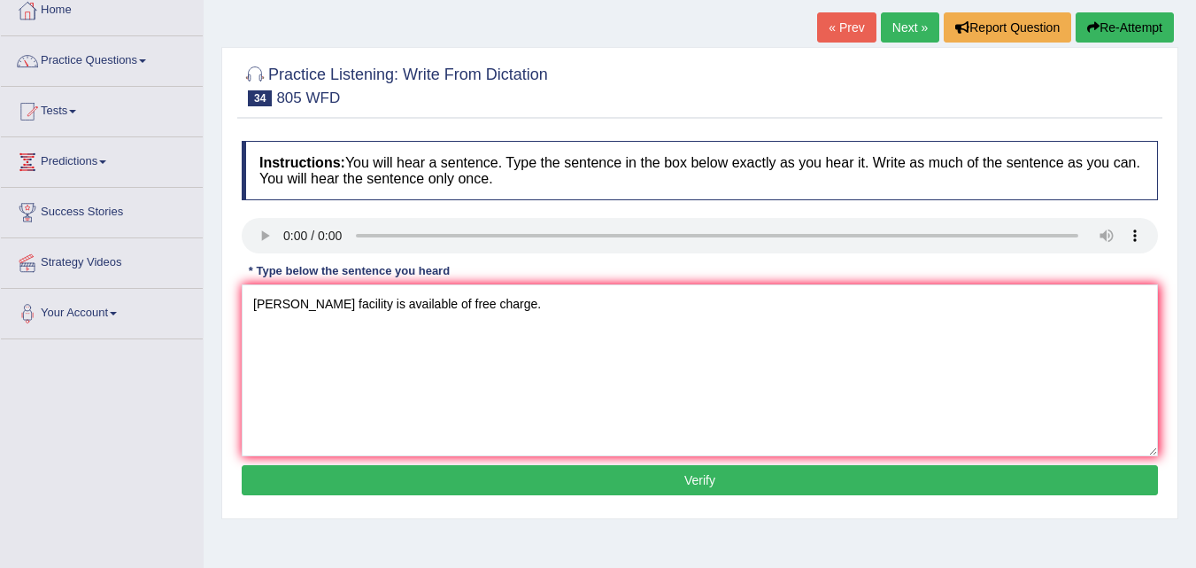
scroll to position [104, 0]
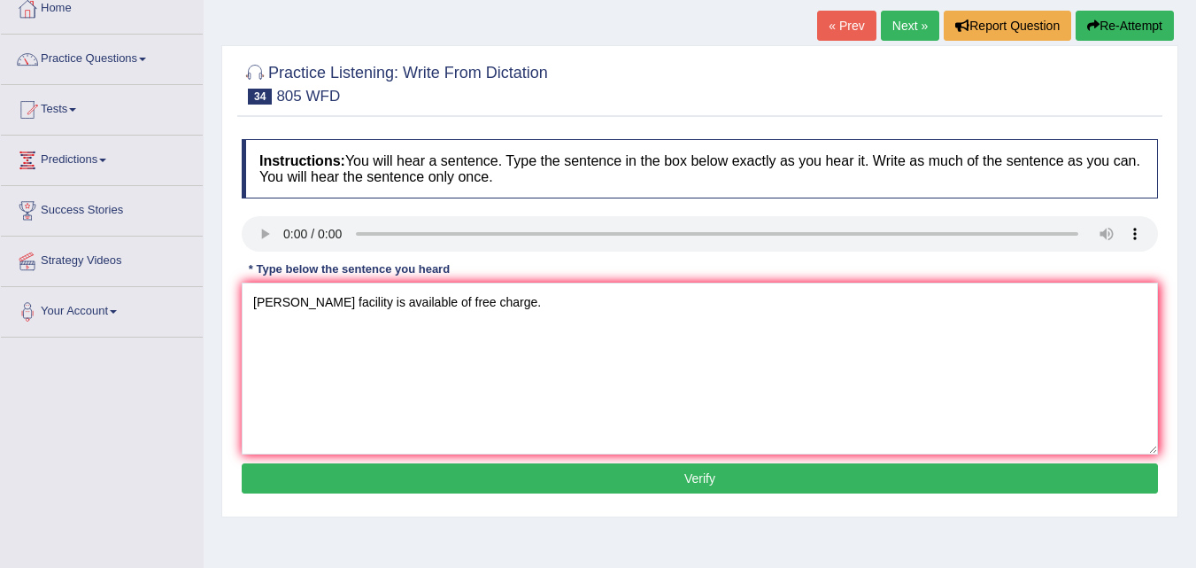
type textarea "[PERSON_NAME] facility is available of free charge."
click at [321, 484] on button "Verify" at bounding box center [700, 478] width 916 height 30
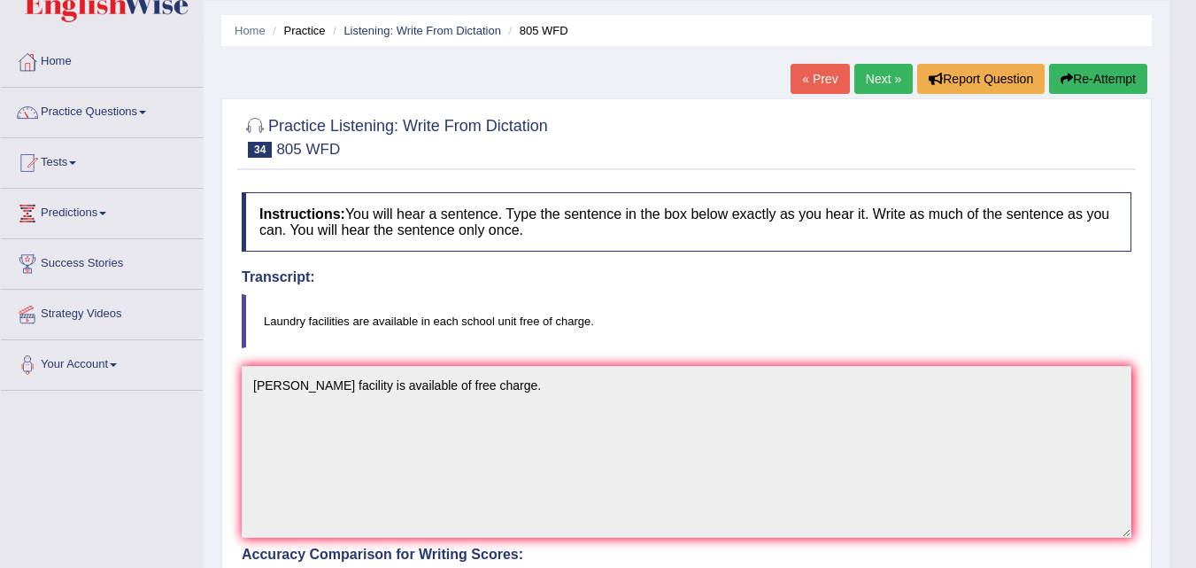
scroll to position [0, 0]
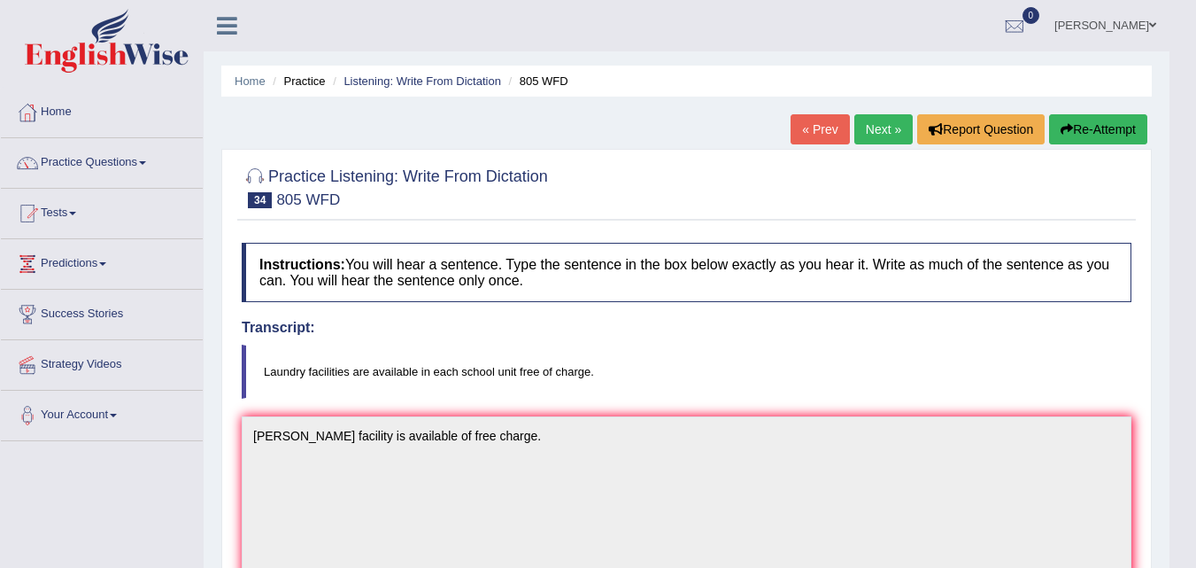
click at [1089, 130] on button "Re-Attempt" at bounding box center [1098, 129] width 98 height 30
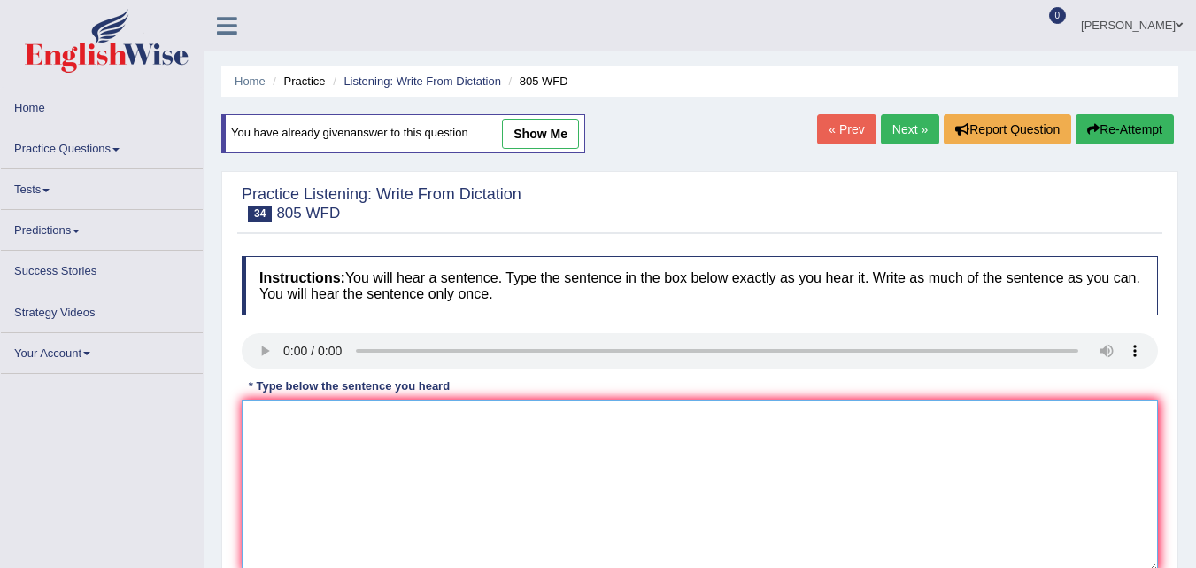
click at [404, 454] on textarea at bounding box center [700, 485] width 916 height 172
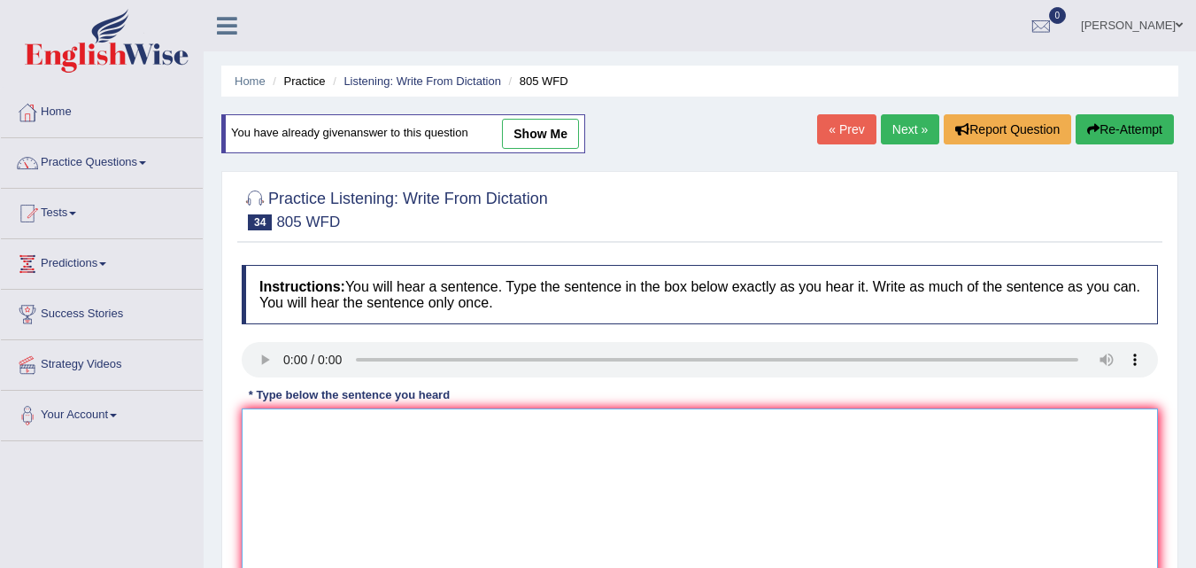
click at [282, 417] on textarea at bounding box center [700, 494] width 916 height 172
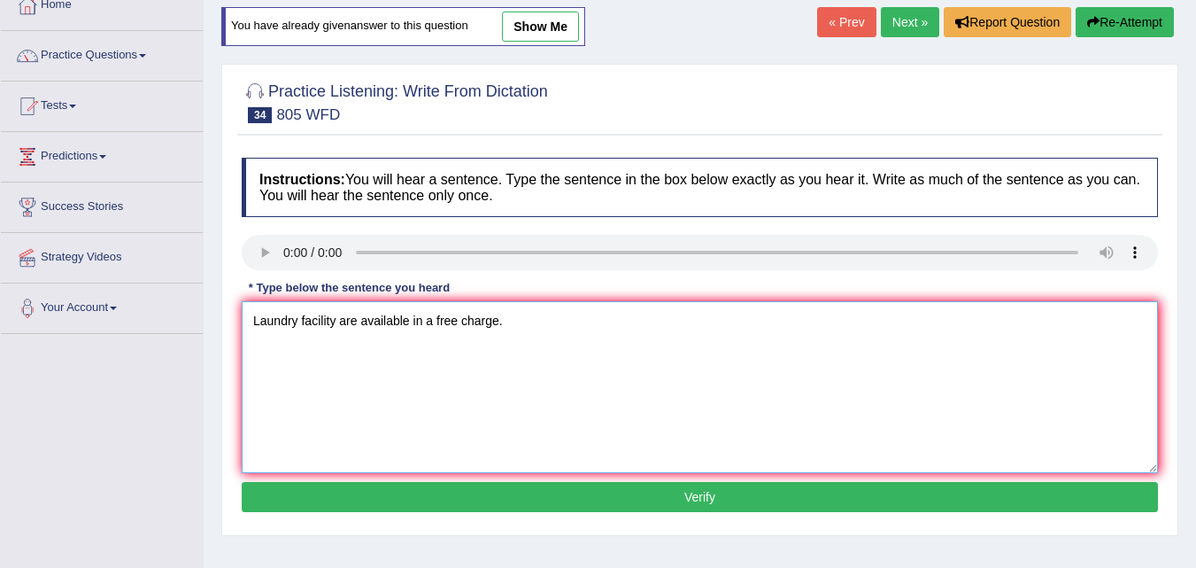
scroll to position [129, 0]
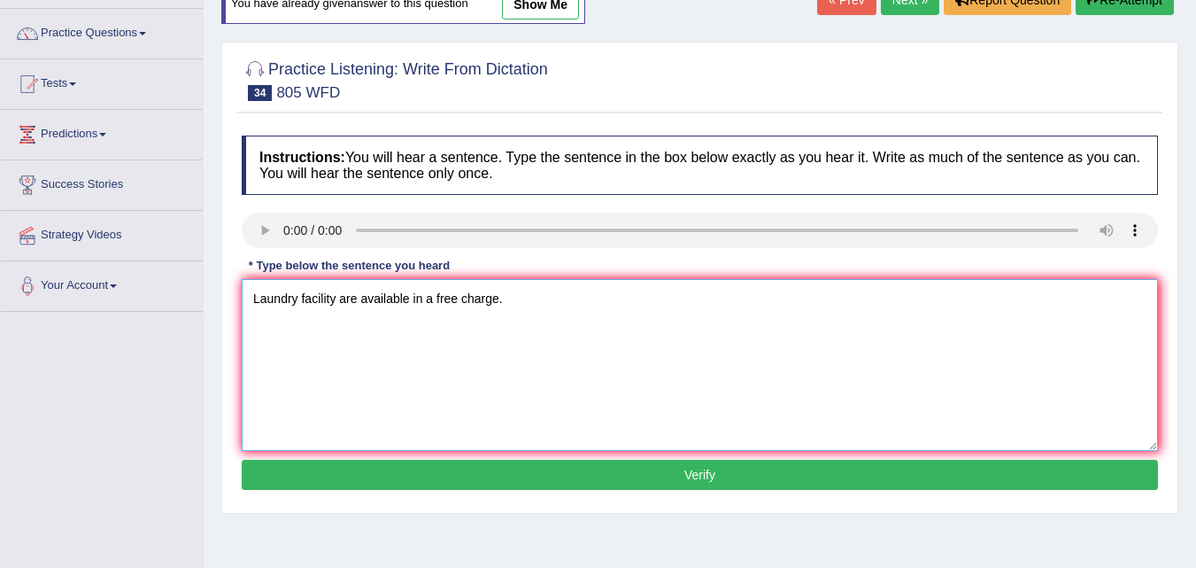
type textarea "Laundry facility are available in a free charge."
click at [358, 474] on button "Verify" at bounding box center [700, 475] width 916 height 30
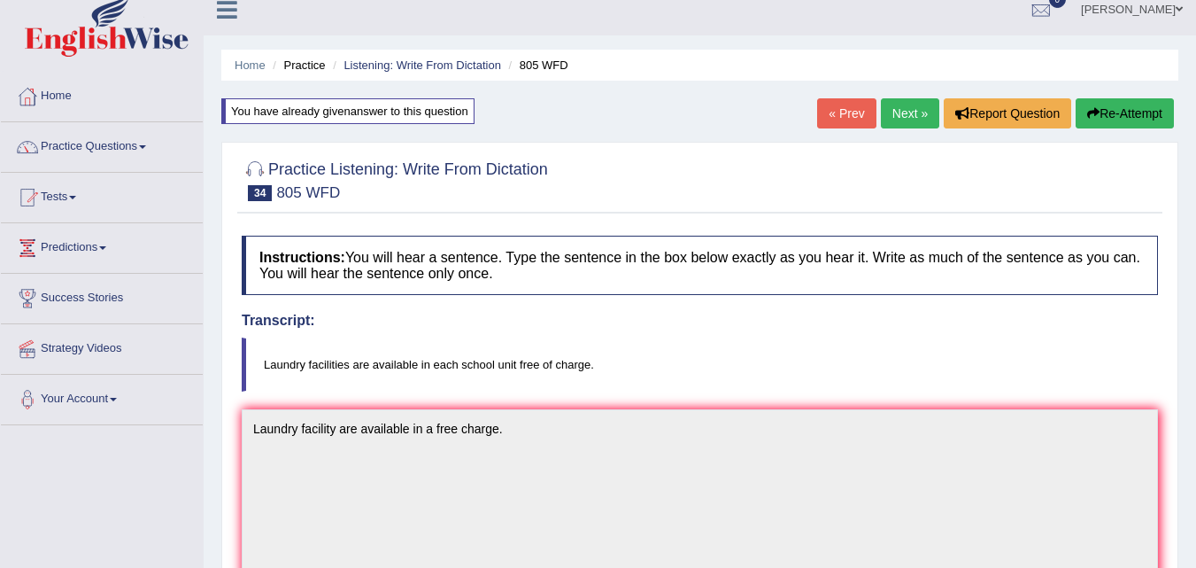
scroll to position [0, 0]
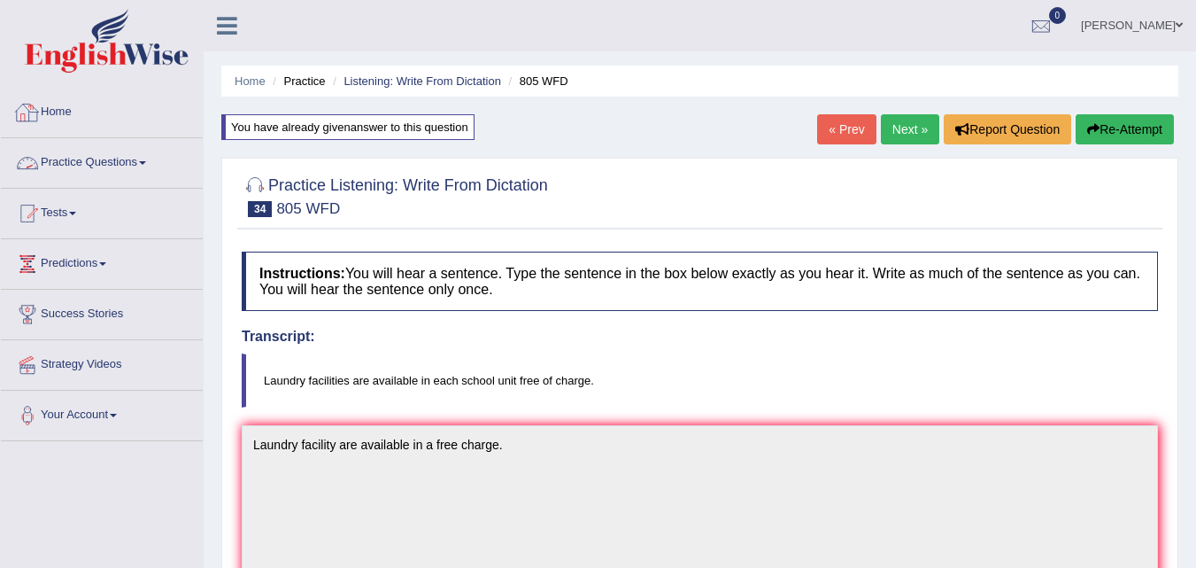
click at [100, 165] on link "Practice Questions" at bounding box center [102, 160] width 202 height 44
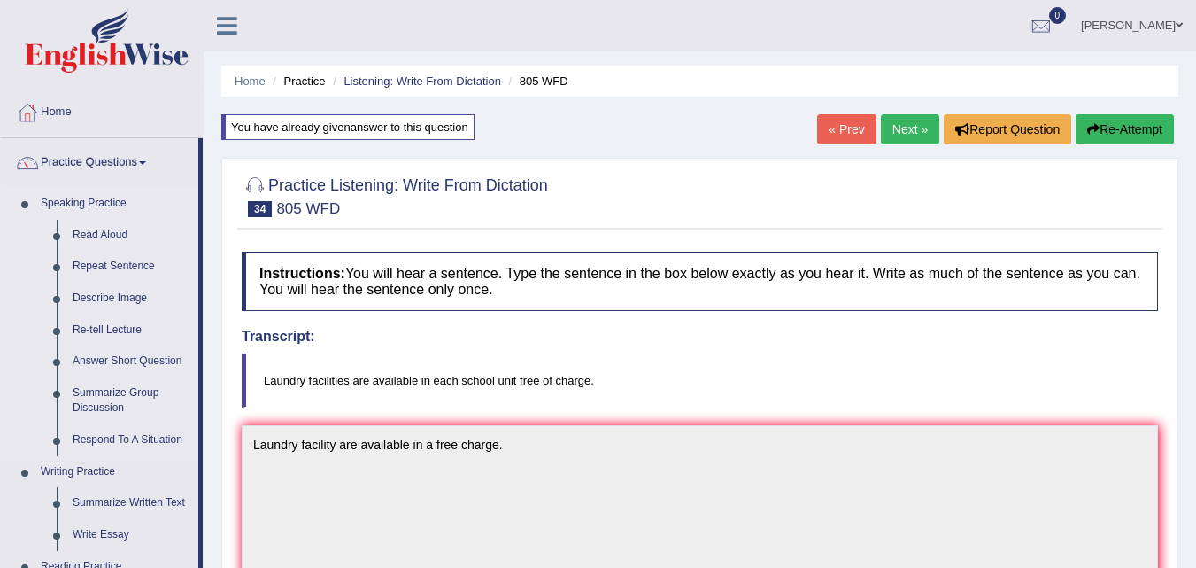
click at [97, 233] on link "Read Aloud" at bounding box center [132, 236] width 134 height 32
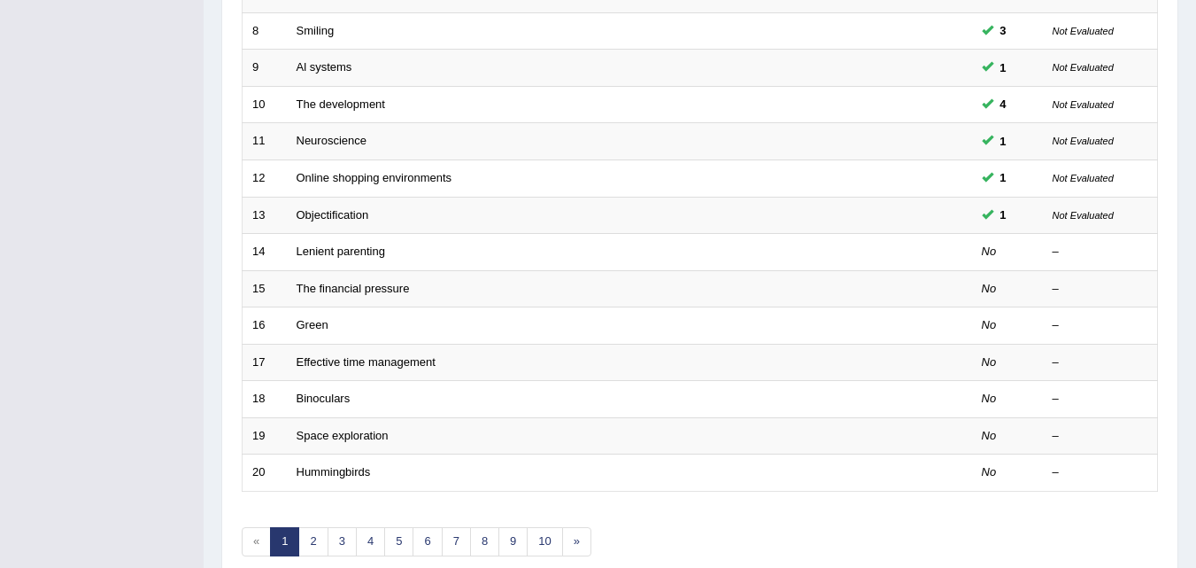
scroll to position [605, 0]
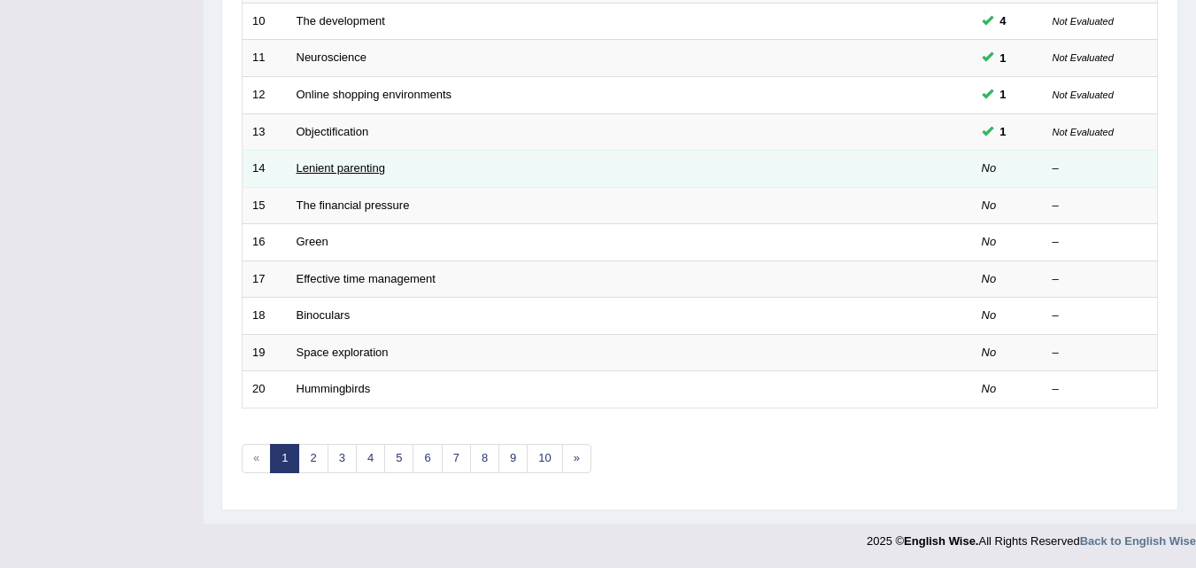
click at [328, 173] on link "Lenient parenting" at bounding box center [341, 167] width 89 height 13
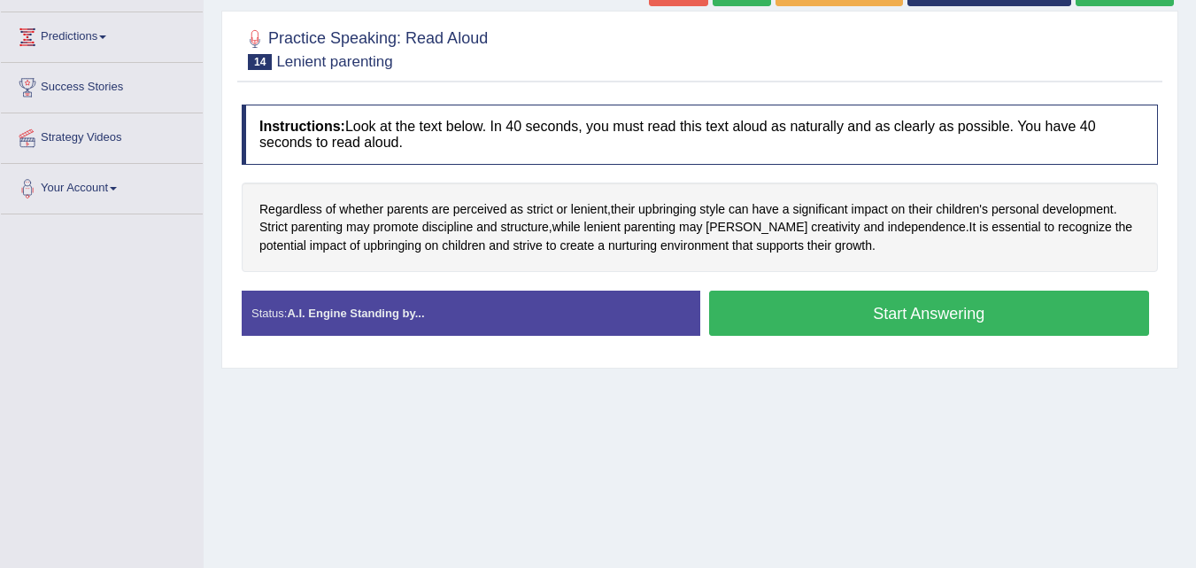
click at [756, 313] on button "Start Answering" at bounding box center [929, 312] width 441 height 45
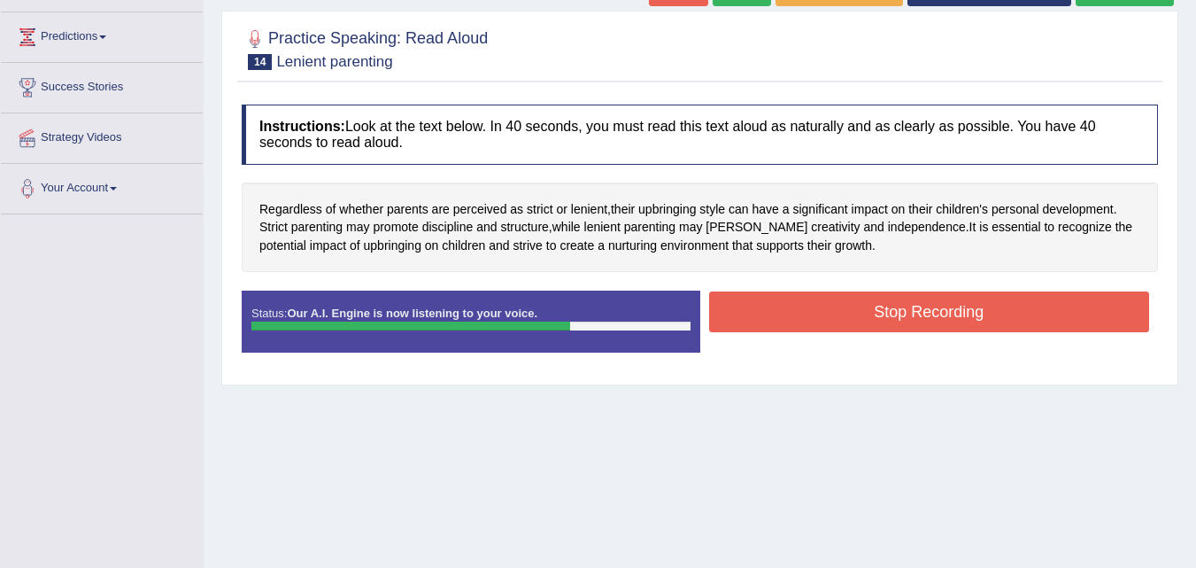
click at [756, 313] on button "Stop Recording" at bounding box center [929, 311] width 441 height 41
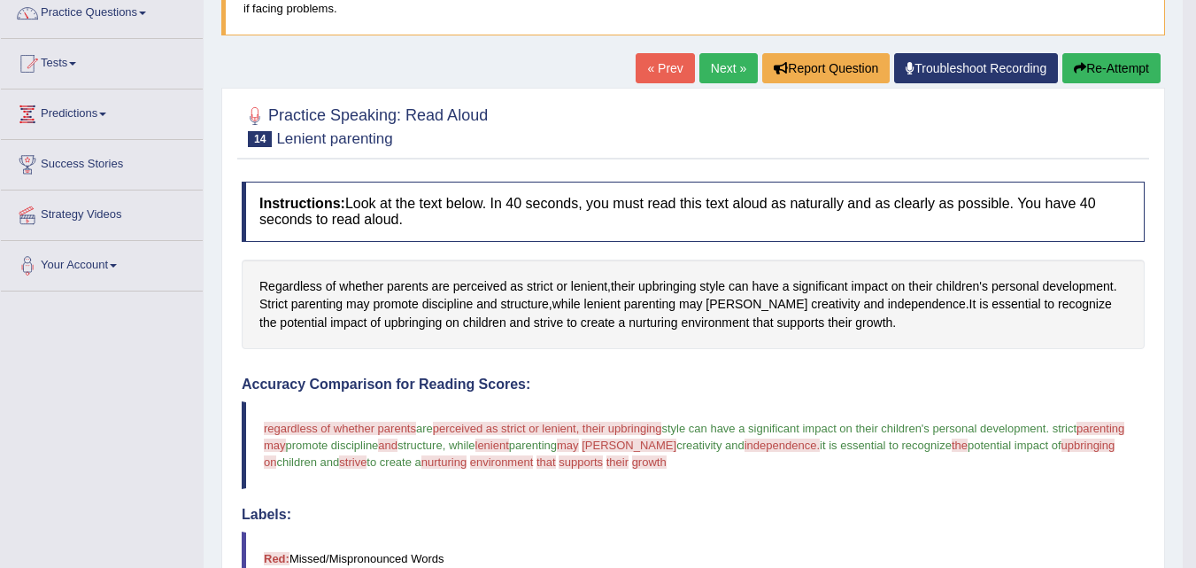
scroll to position [148, 0]
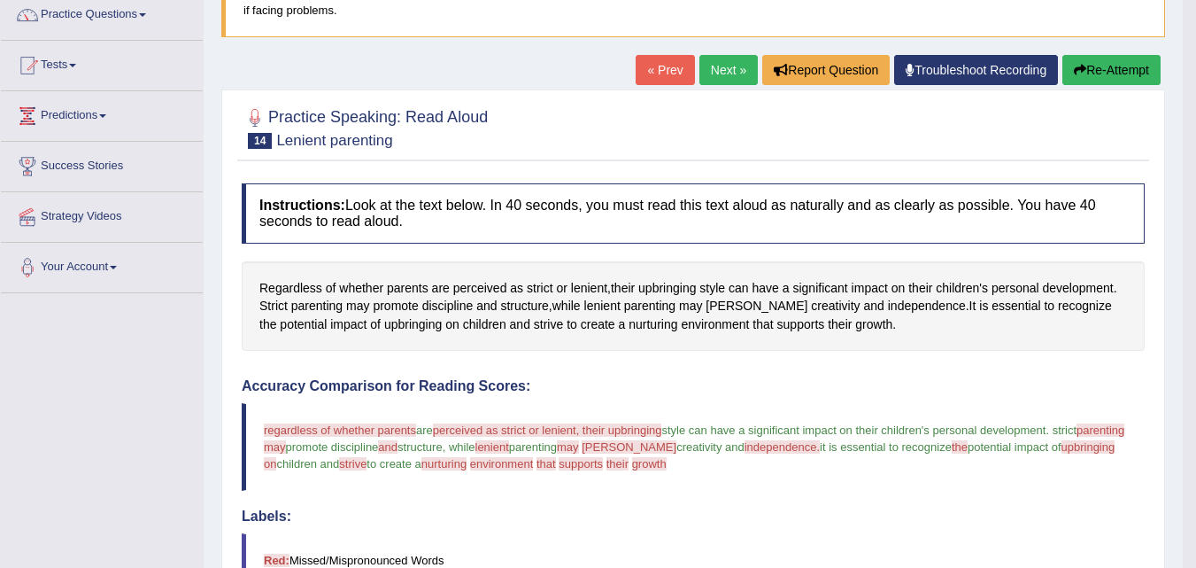
click at [1088, 73] on button "Re-Attempt" at bounding box center [1112, 70] width 98 height 30
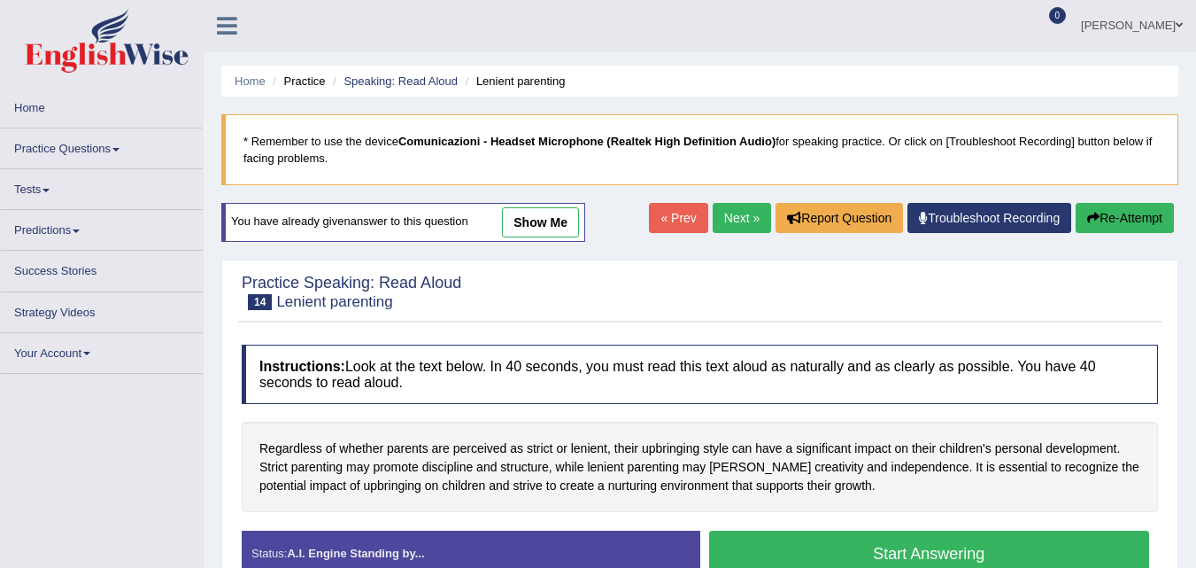
scroll to position [140, 0]
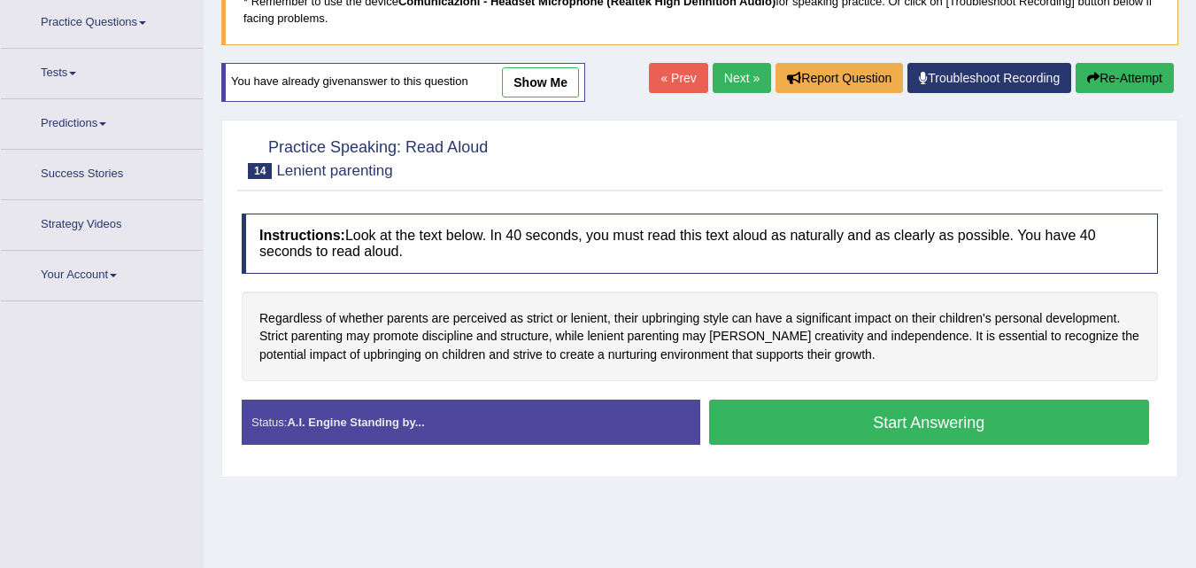
click at [790, 432] on div "Start Answering" at bounding box center [929, 424] width 459 height 50
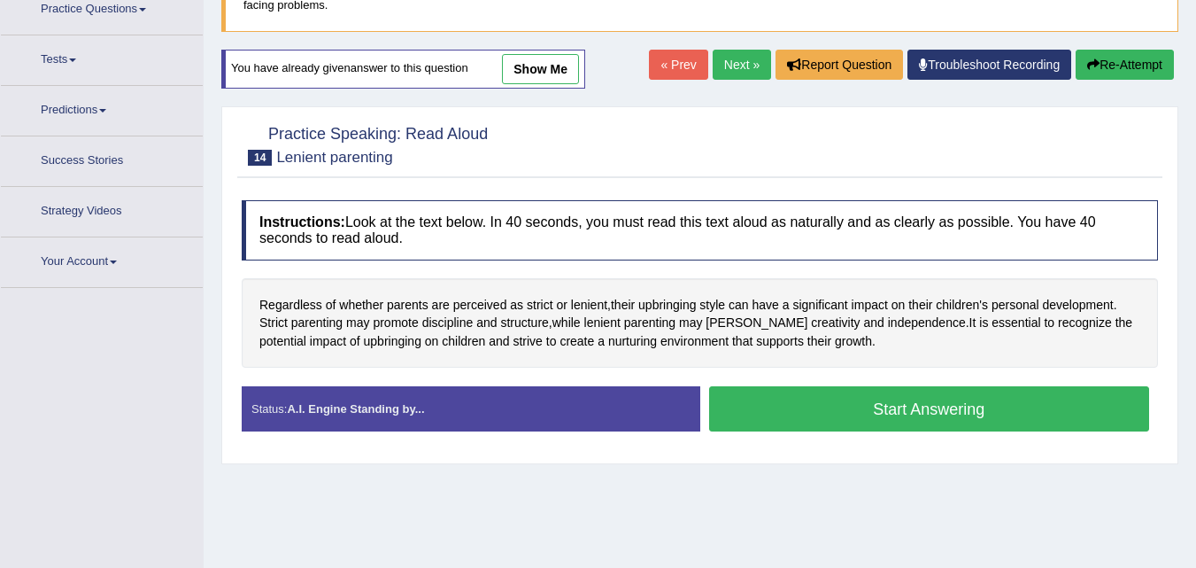
click at [790, 414] on button "Start Answering" at bounding box center [929, 408] width 441 height 45
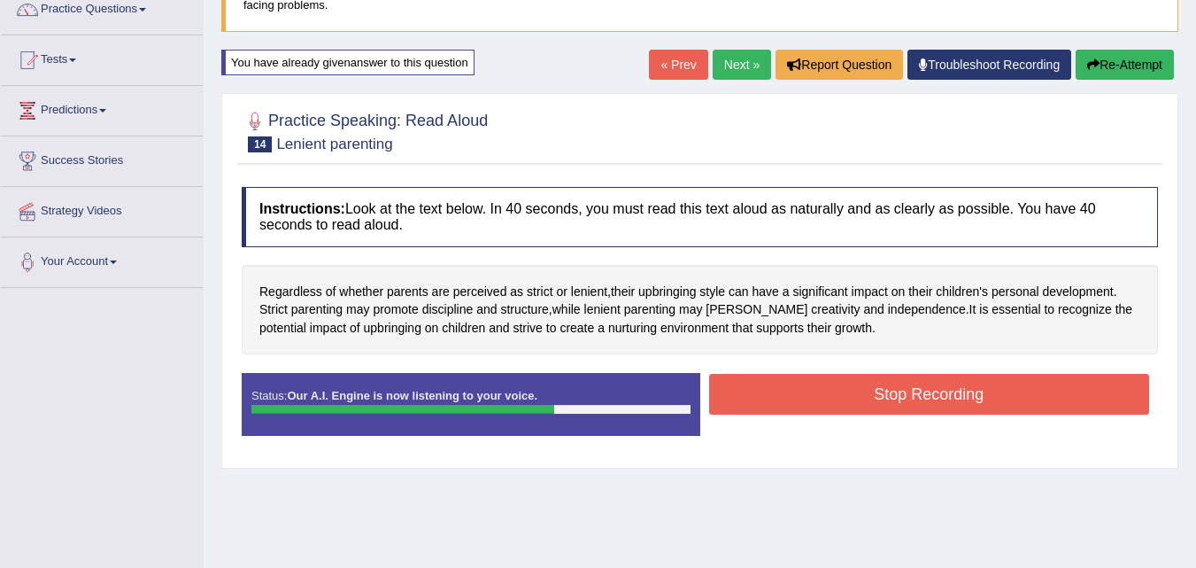
click at [798, 383] on button "Stop Recording" at bounding box center [929, 394] width 441 height 41
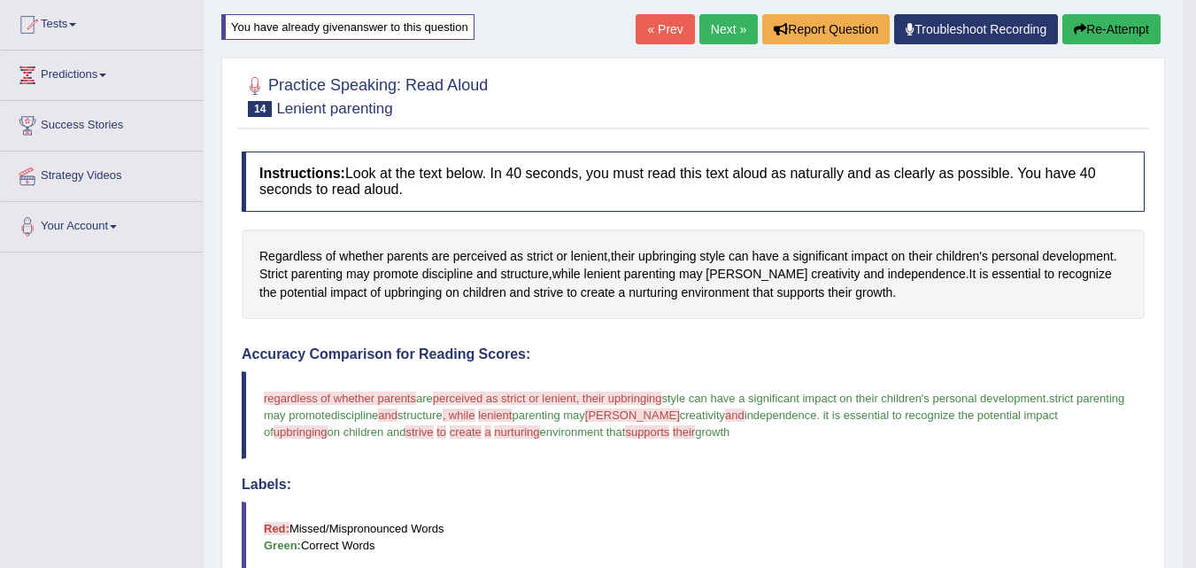
scroll to position [128, 0]
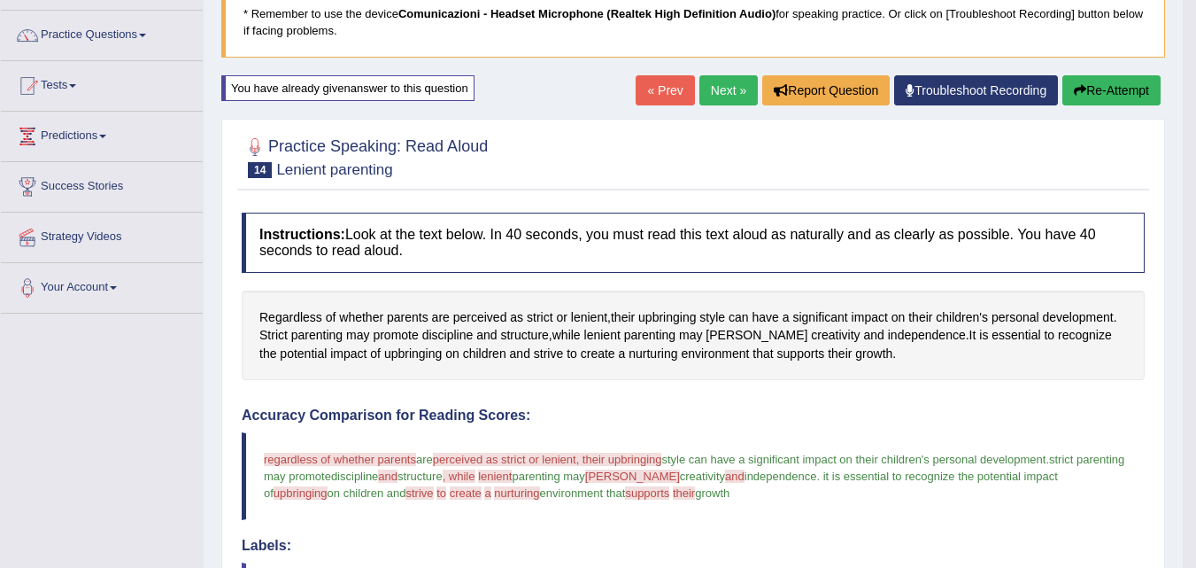
click at [1076, 92] on icon "button" at bounding box center [1080, 90] width 12 height 12
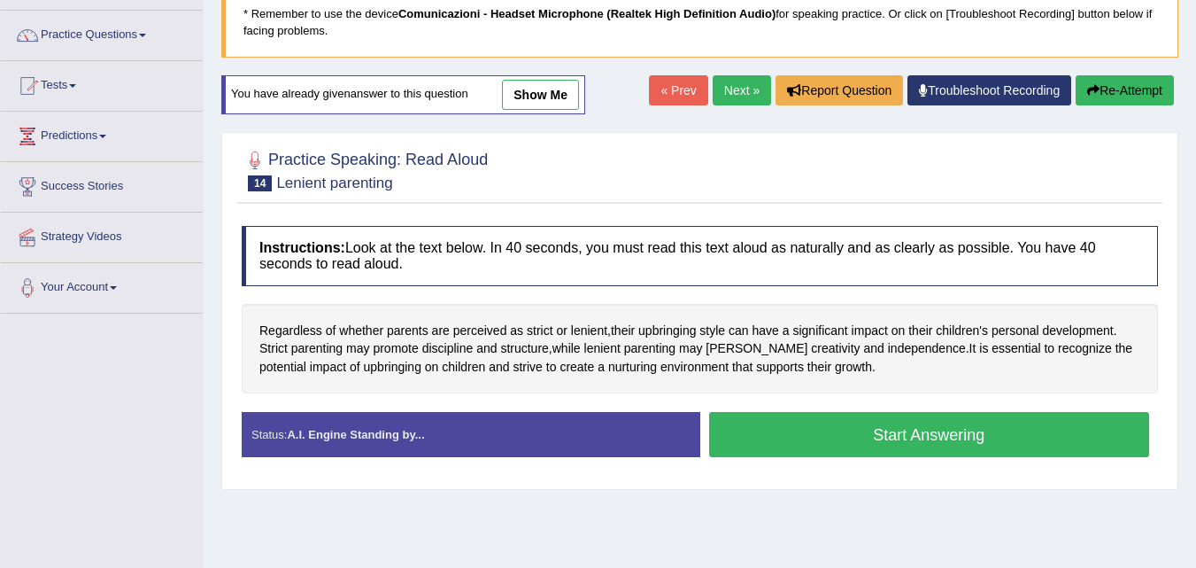
click at [770, 428] on button "Start Answering" at bounding box center [929, 434] width 441 height 45
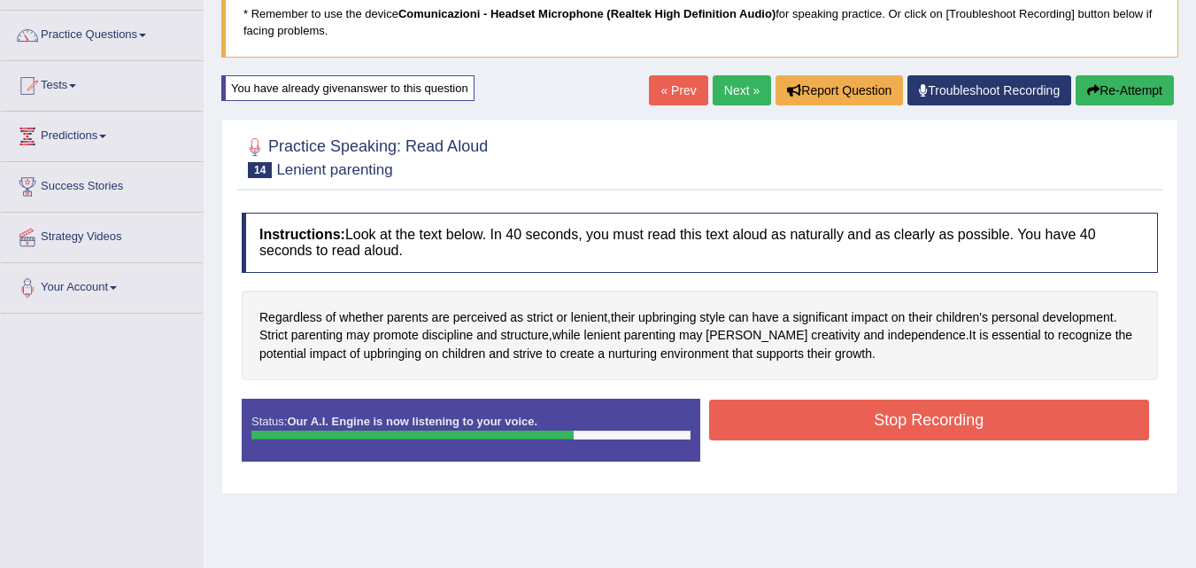
click at [770, 428] on button "Stop Recording" at bounding box center [929, 419] width 441 height 41
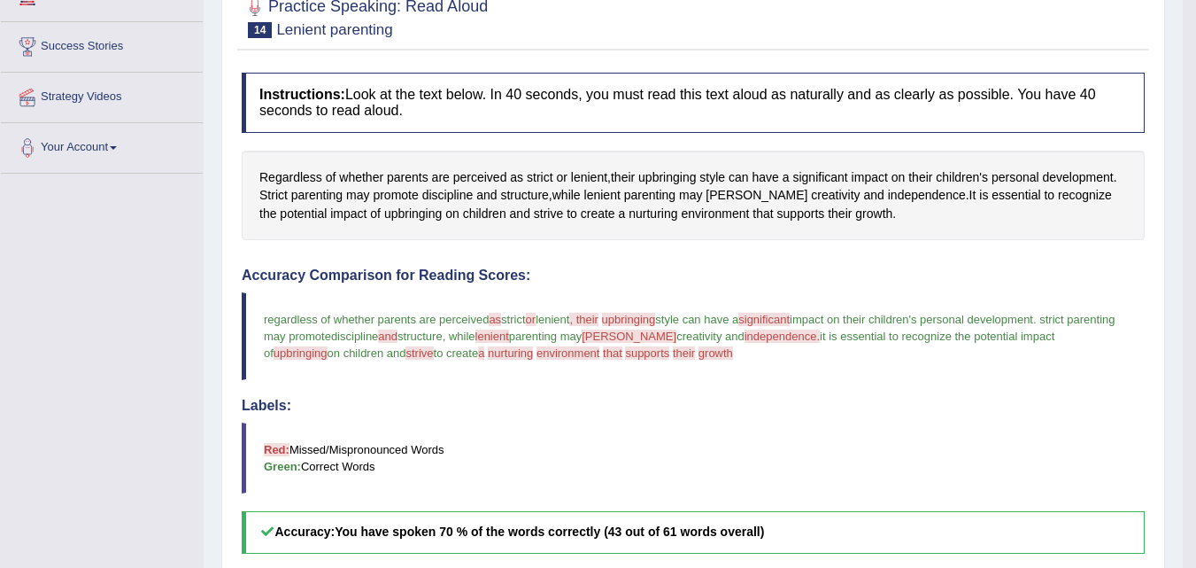
scroll to position [218, 0]
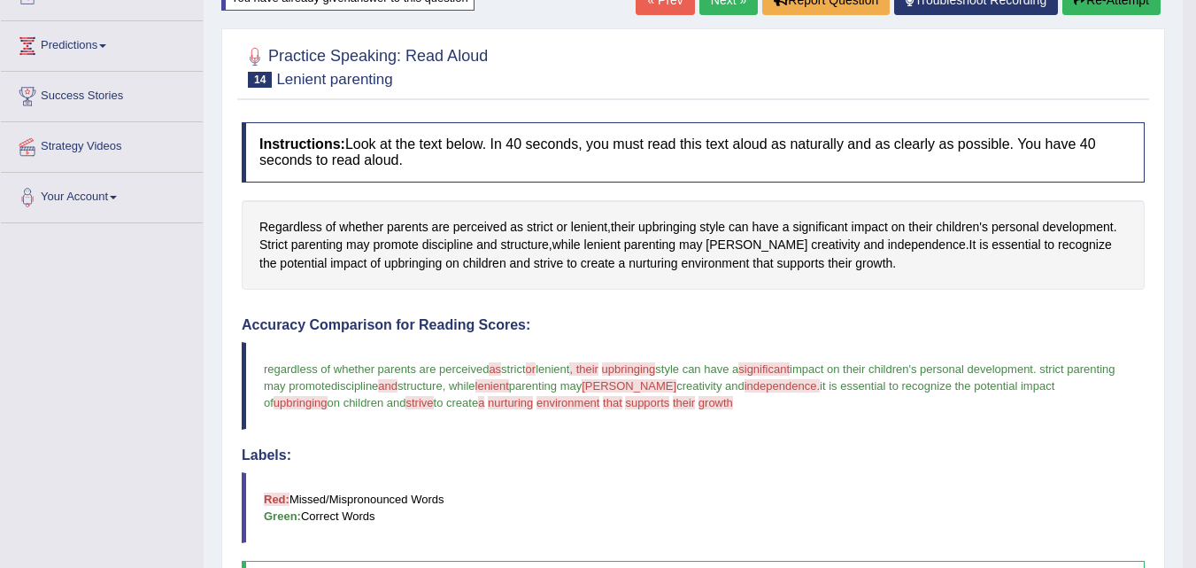
click at [726, 2] on link "Next »" at bounding box center [729, 0] width 58 height 30
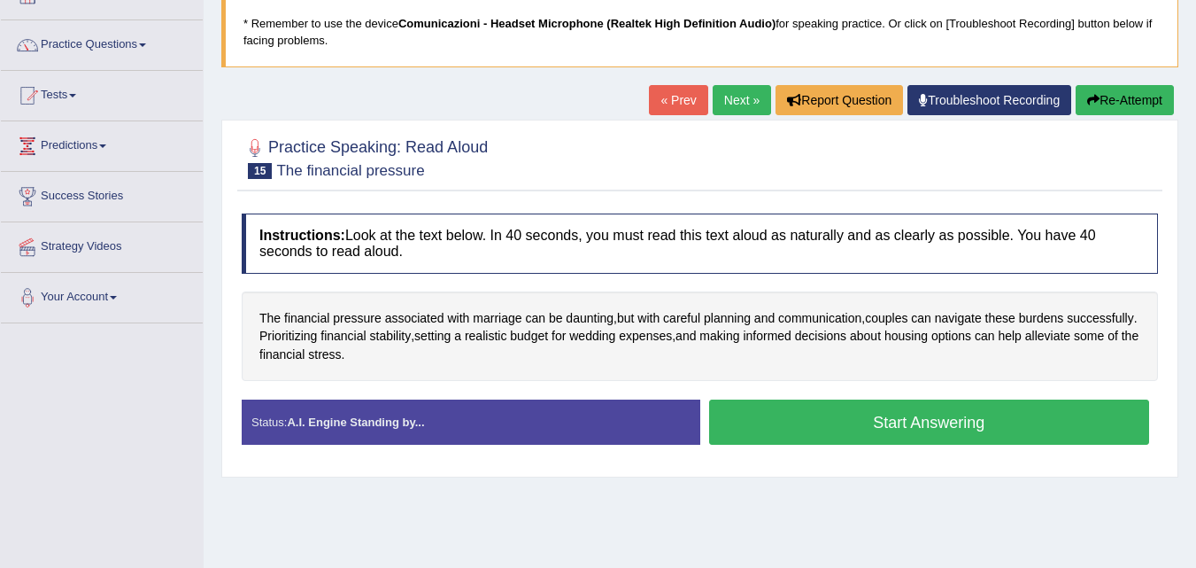
click at [806, 437] on button "Start Answering" at bounding box center [929, 421] width 441 height 45
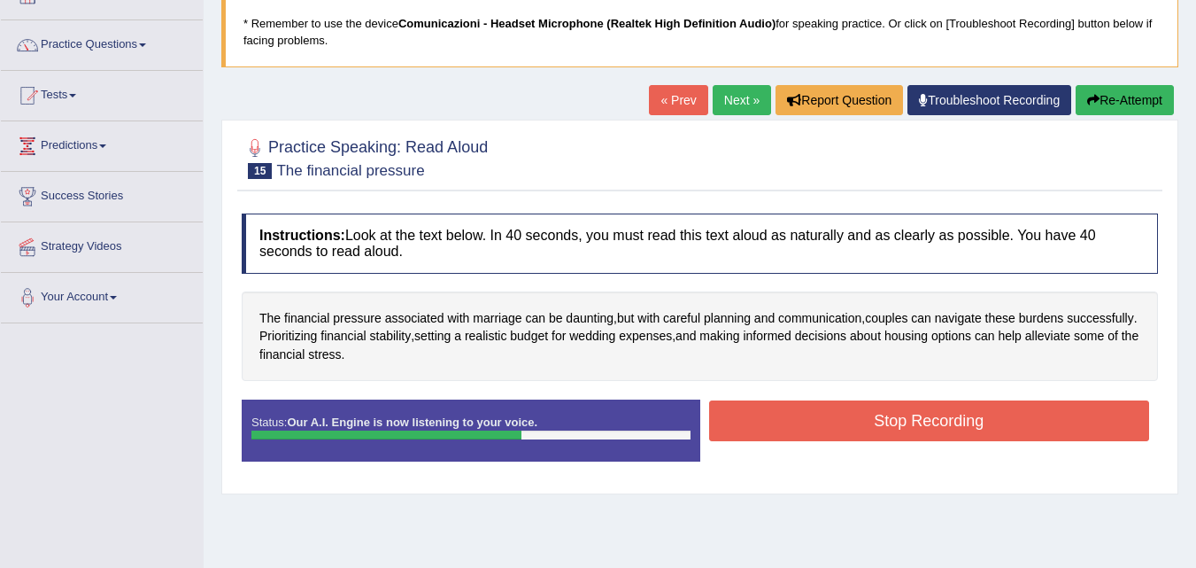
click at [806, 437] on button "Stop Recording" at bounding box center [929, 420] width 441 height 41
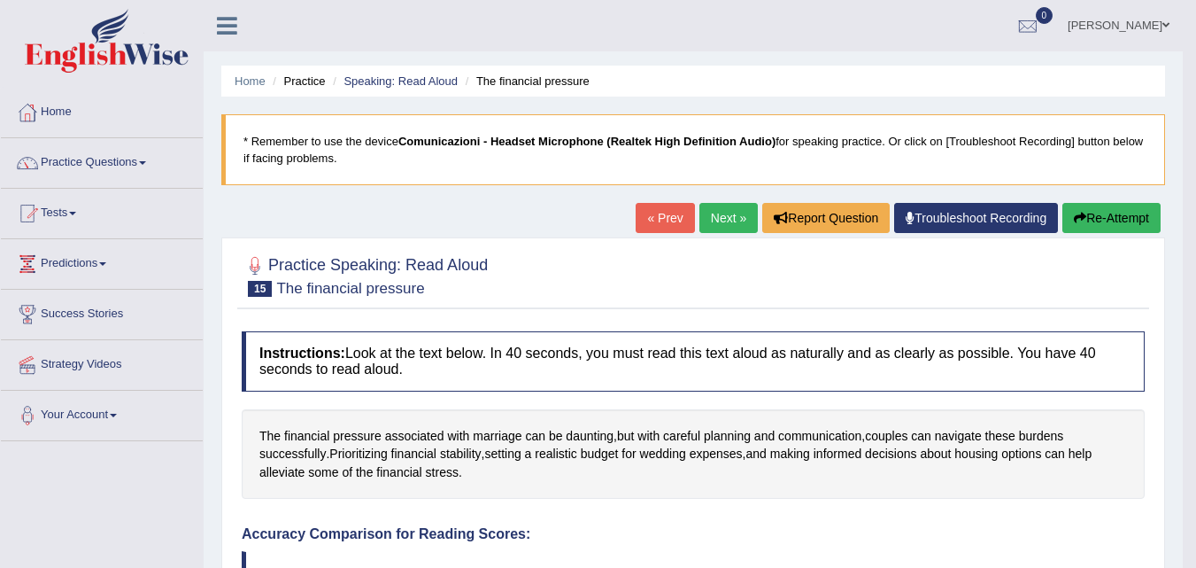
click at [715, 218] on link "Next »" at bounding box center [729, 218] width 58 height 30
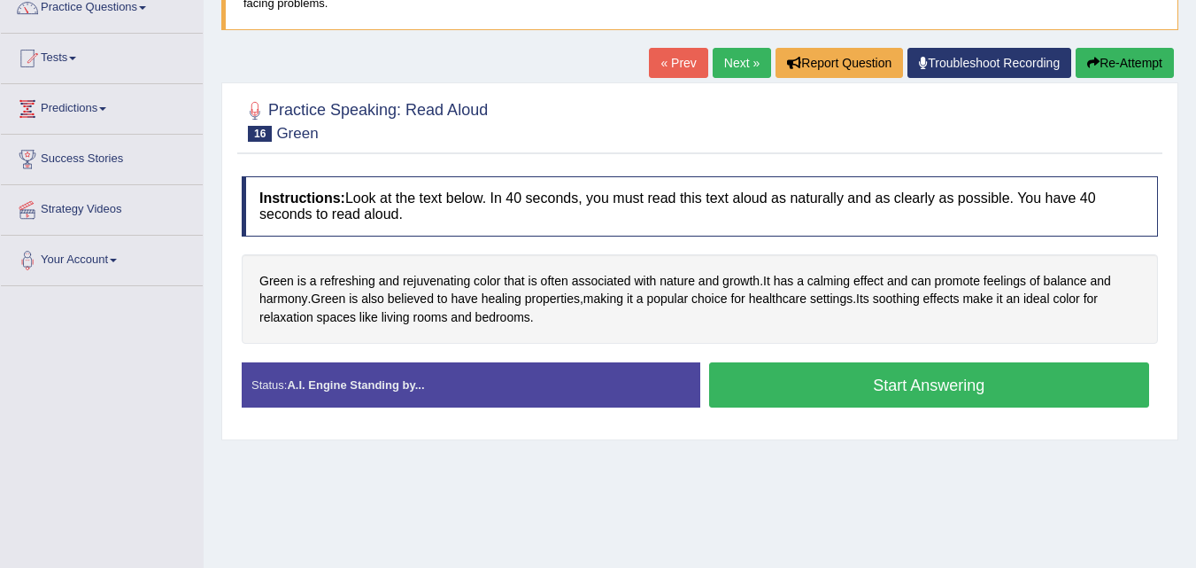
click at [830, 383] on button "Start Answering" at bounding box center [929, 384] width 441 height 45
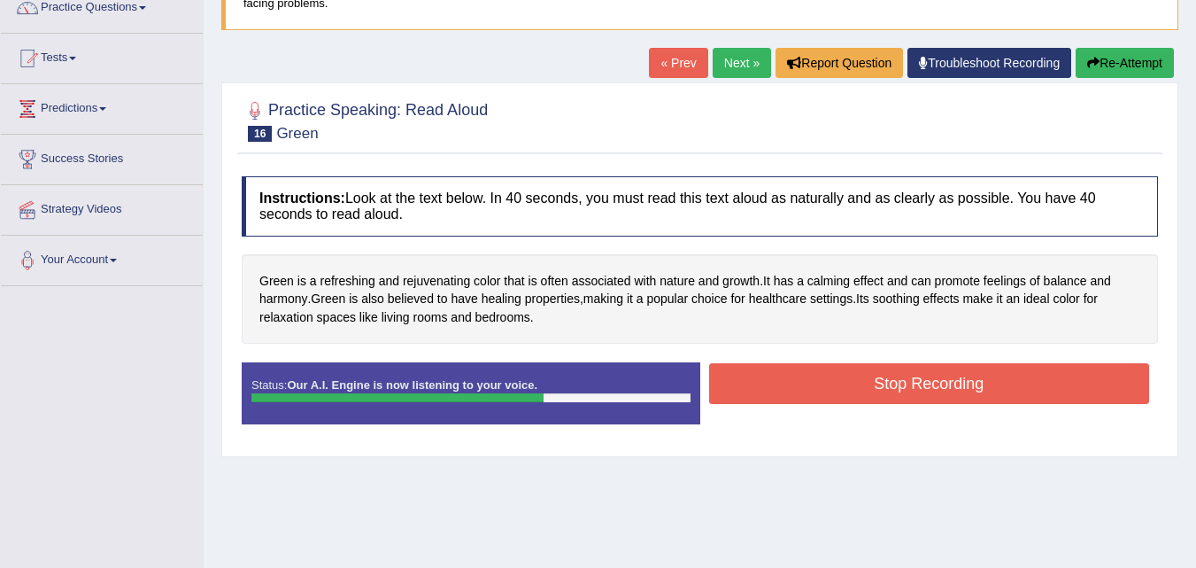
click at [830, 383] on button "Stop Recording" at bounding box center [929, 383] width 441 height 41
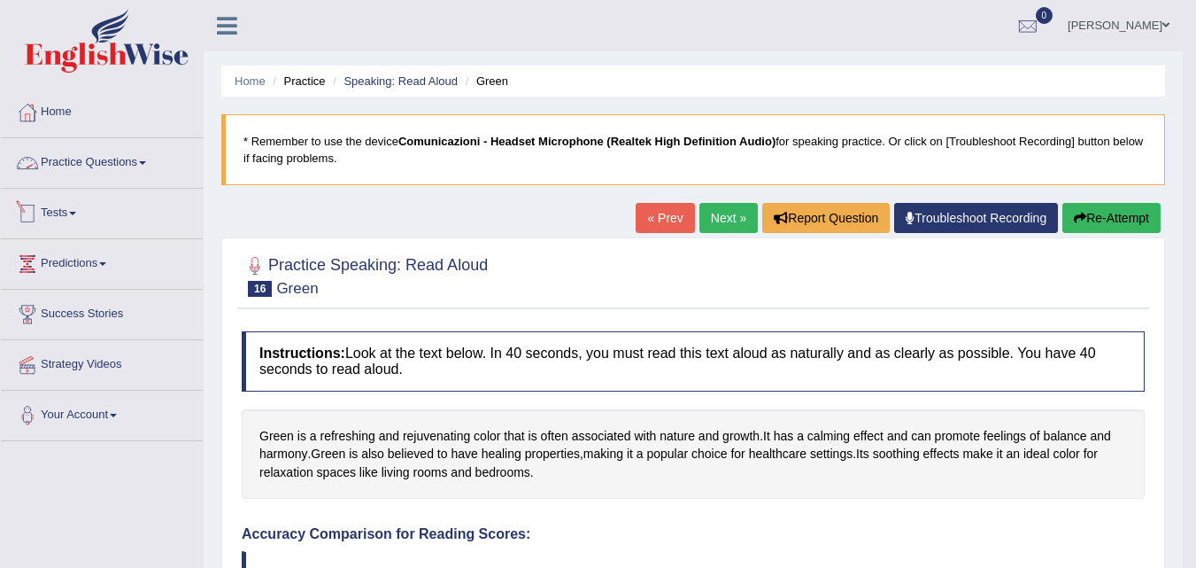
click at [124, 159] on link "Practice Questions" at bounding box center [102, 160] width 202 height 44
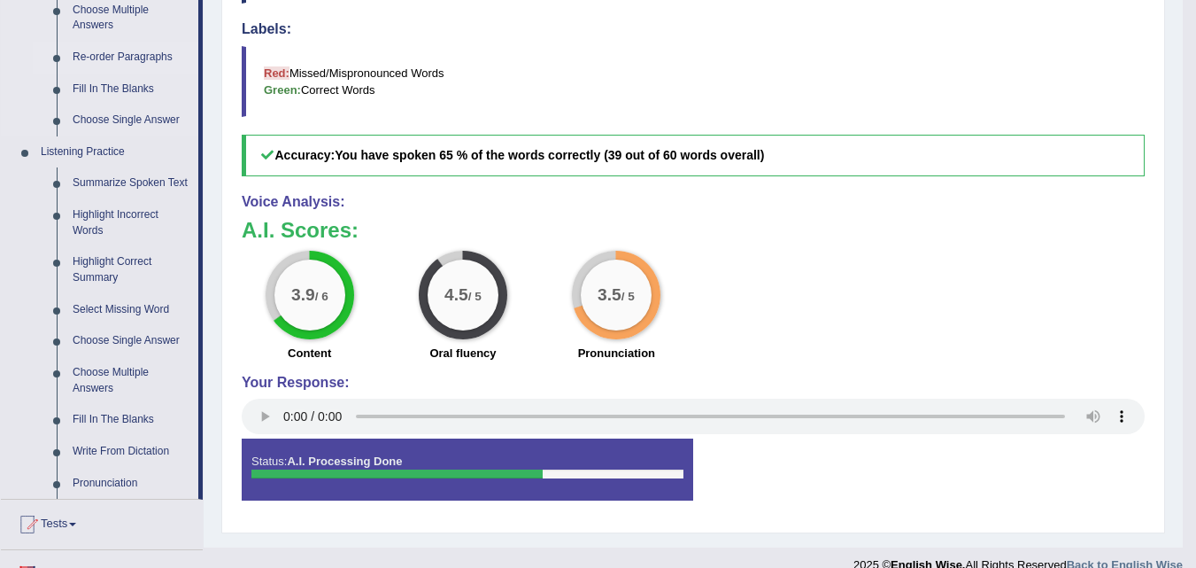
scroll to position [684, 0]
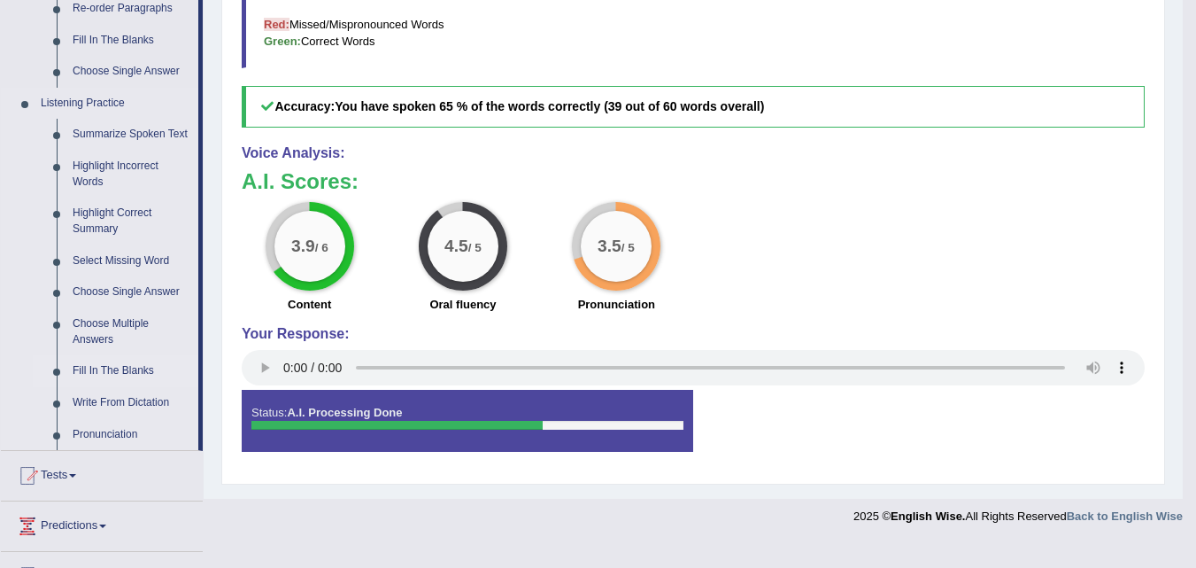
click at [113, 356] on link "Fill In The Blanks" at bounding box center [132, 371] width 134 height 32
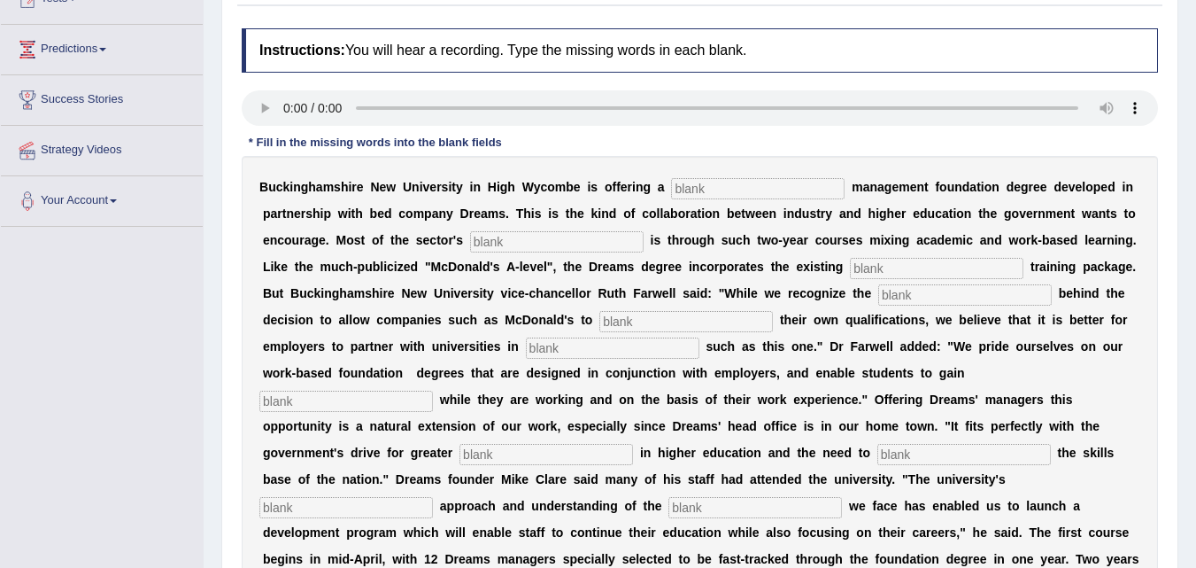
click at [757, 190] on input "text" at bounding box center [758, 188] width 174 height 21
type input "retail"
click at [520, 243] on input "text" at bounding box center [557, 241] width 174 height 21
type input "expations"
click at [886, 267] on input "text" at bounding box center [937, 268] width 174 height 21
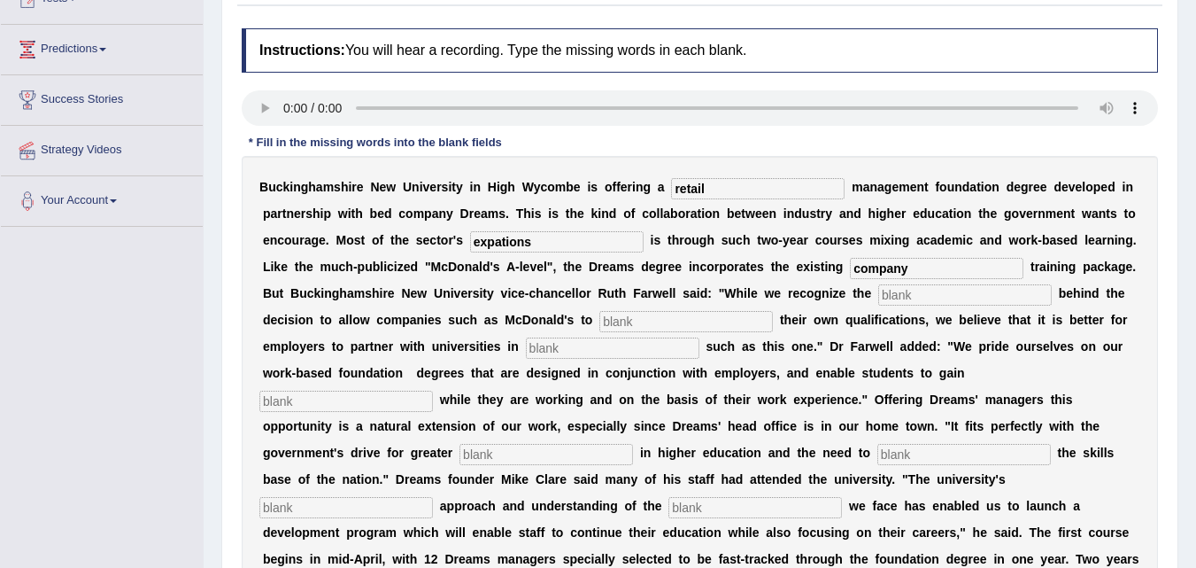
type input "company"
click at [910, 298] on input "text" at bounding box center [965, 294] width 174 height 21
type input "empatize"
drag, startPoint x: 738, startPoint y: 336, endPoint x: 746, endPoint y: 323, distance: 14.7
click at [746, 323] on div "B u c k i n g h a m s h i r e N e w U n i v e r s i t y i n H i g h W y c o m b…" at bounding box center [700, 386] width 916 height 460
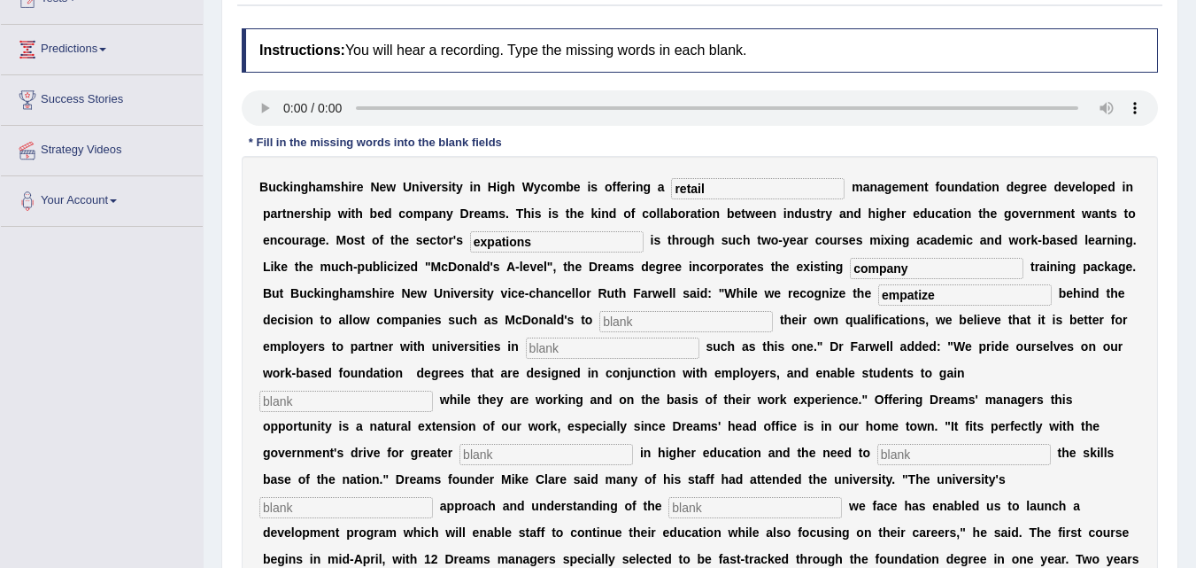
click at [746, 323] on input "text" at bounding box center [686, 321] width 174 height 21
type input "world"
click at [680, 352] on input "text" at bounding box center [613, 347] width 174 height 21
type input "initiative"
click at [386, 397] on input "text" at bounding box center [346, 400] width 174 height 21
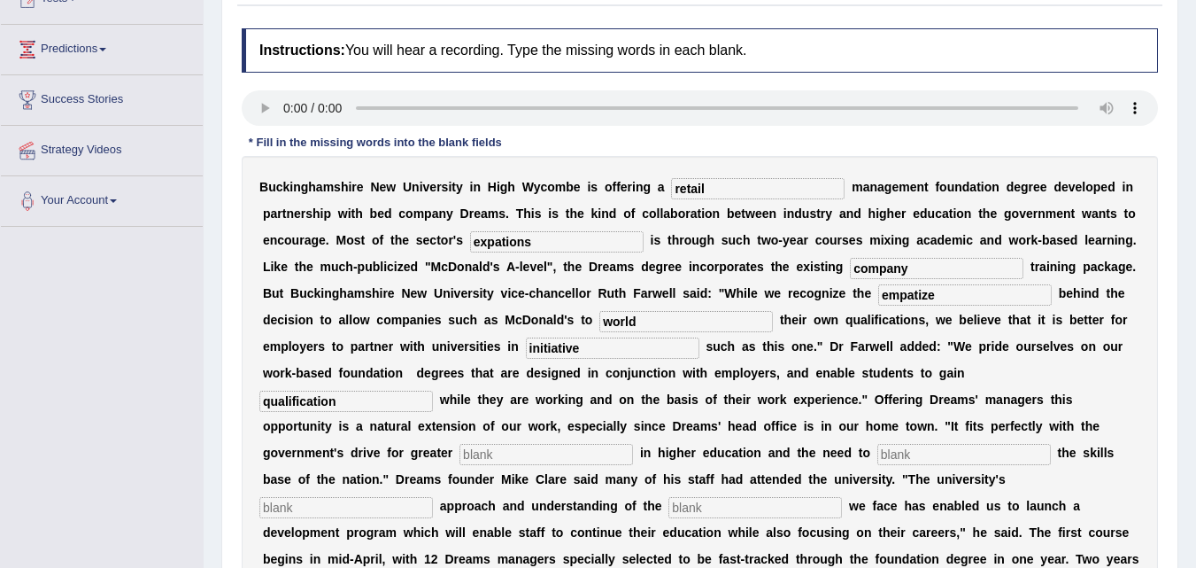
type input "qualification"
click at [478, 451] on input "text" at bounding box center [547, 454] width 174 height 21
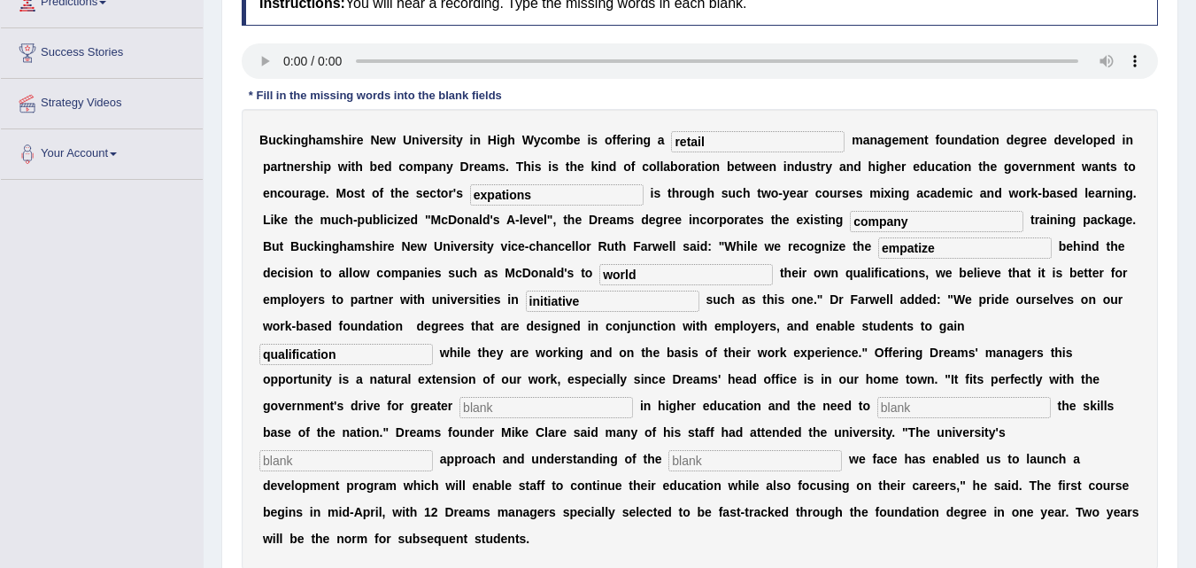
scroll to position [392, 0]
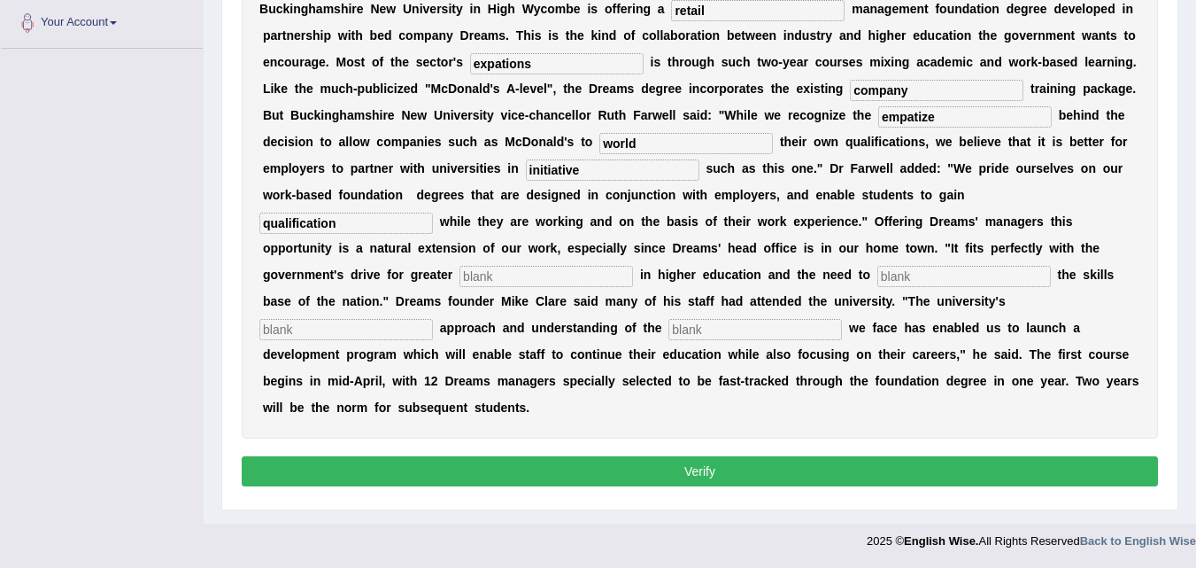
click at [508, 279] on input "text" at bounding box center [547, 276] width 174 height 21
type input "participoation"
click at [937, 277] on input "text" at bounding box center [964, 276] width 174 height 21
type input "skills"
click at [399, 325] on input "text" at bounding box center [346, 329] width 174 height 21
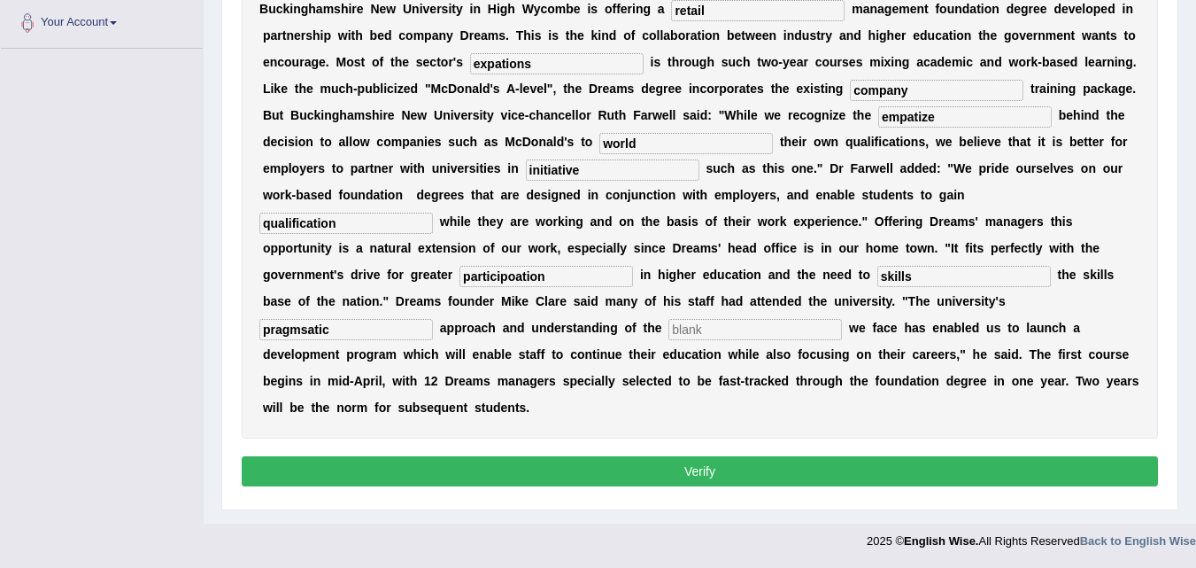
type input "pragmsatic"
click at [712, 327] on input "text" at bounding box center [756, 329] width 174 height 21
type input "change"
click at [301, 328] on input "pragmsatic" at bounding box center [346, 329] width 174 height 21
click at [311, 328] on input "pragmasatic" at bounding box center [346, 329] width 174 height 21
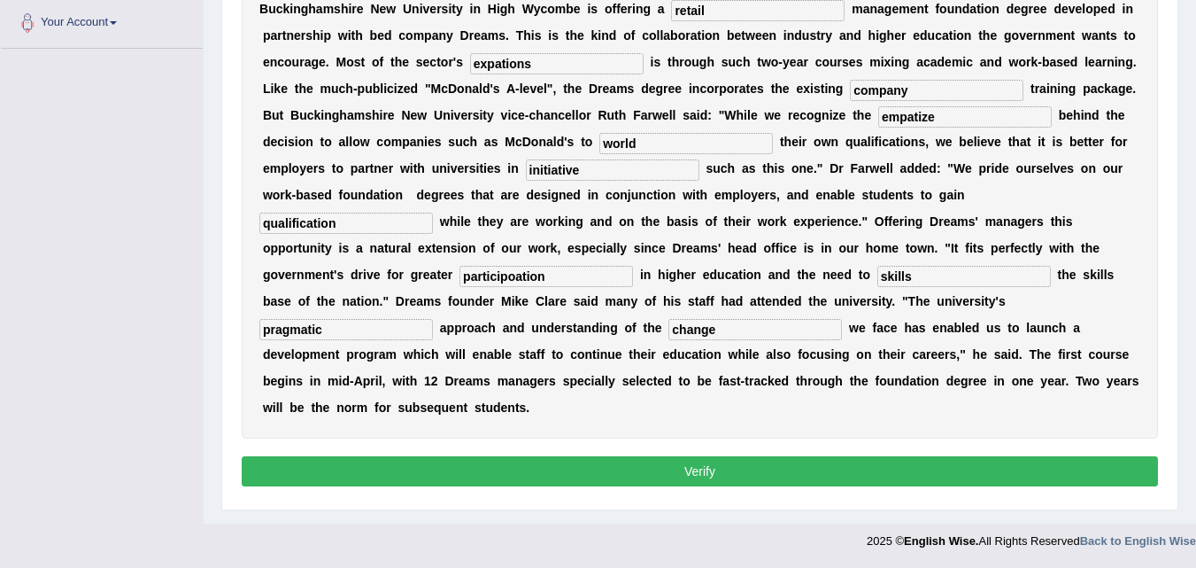
type input "pragmatic"
click at [432, 464] on button "Verify" at bounding box center [700, 471] width 916 height 30
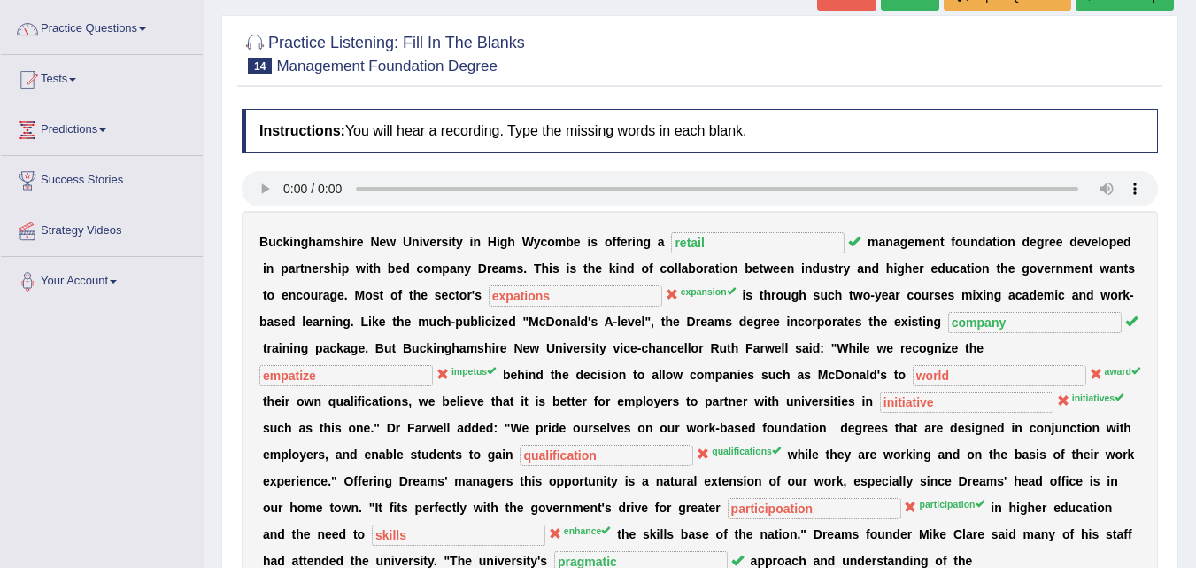
scroll to position [43, 0]
